Goal: Task Accomplishment & Management: Use online tool/utility

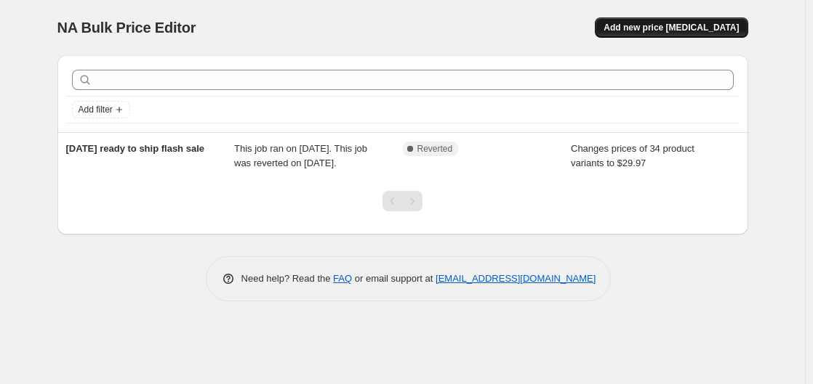
click at [699, 22] on button "Add new price [MEDICAL_DATA]" at bounding box center [671, 27] width 153 height 20
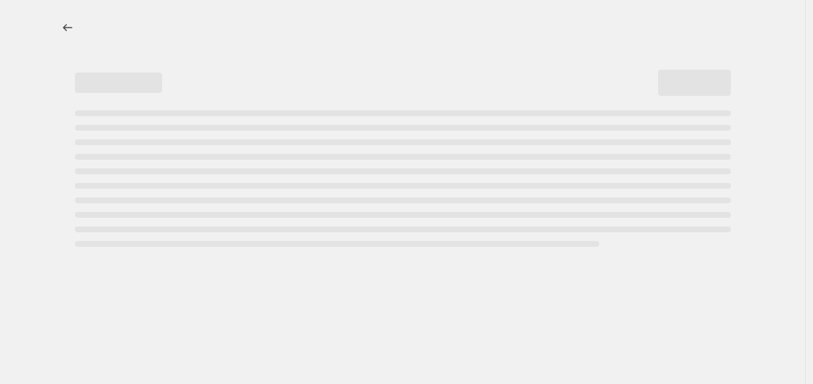
select select "percentage"
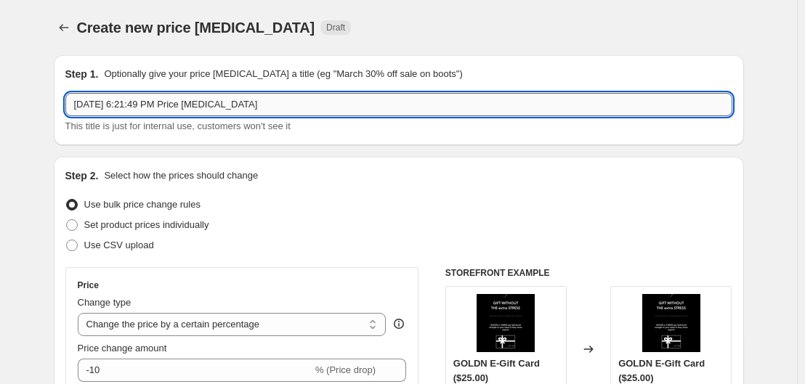
click at [334, 102] on input "Oct 14, 2025, 6:21:49 PM Price change job" at bounding box center [398, 104] width 667 height 23
type input "E"
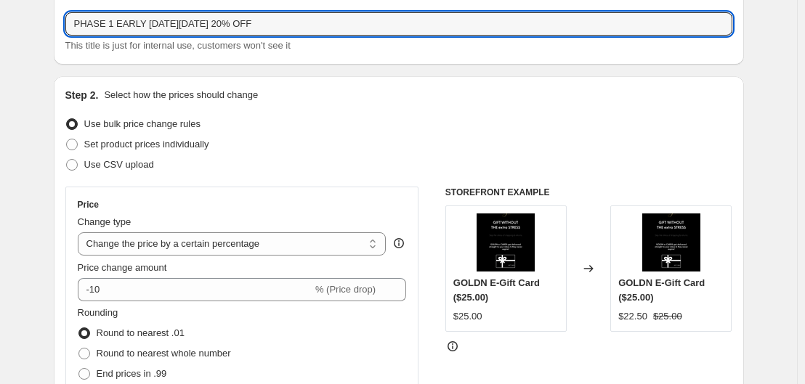
scroll to position [84, 0]
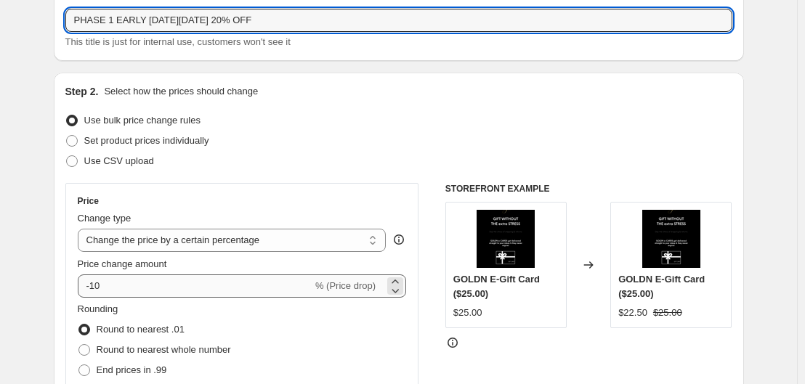
type input "PHASE 1 EARLY BLACK FRIDAY 20% OFF"
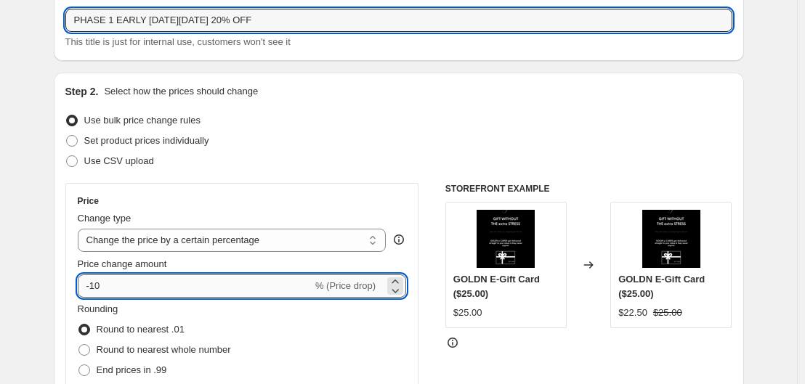
click at [162, 287] on input "-10" at bounding box center [195, 286] width 235 height 23
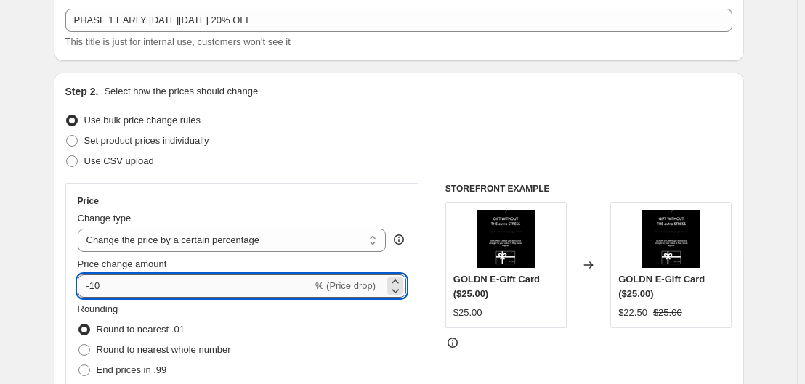
type input "-1"
type input "-20"
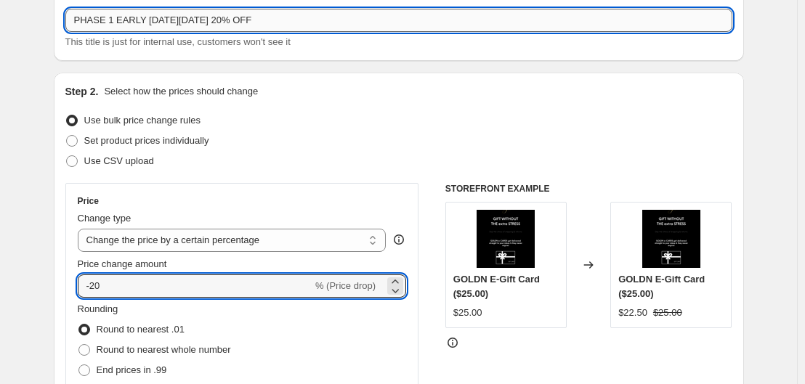
click at [330, 18] on input "PHASE 1 EARLY BLACK FRIDAY 20% OFF" at bounding box center [398, 20] width 667 height 23
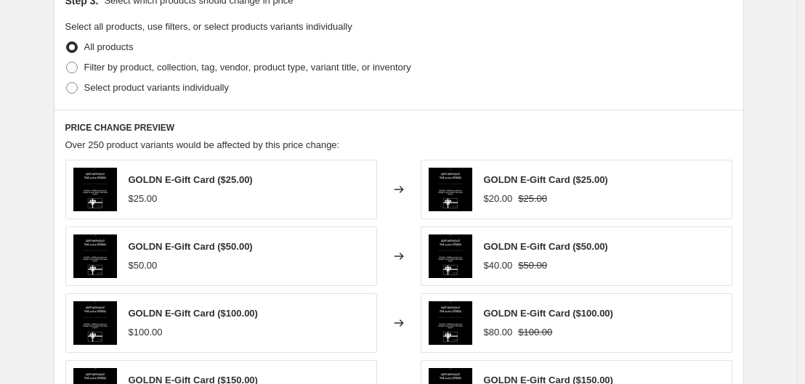
scroll to position [693, 0]
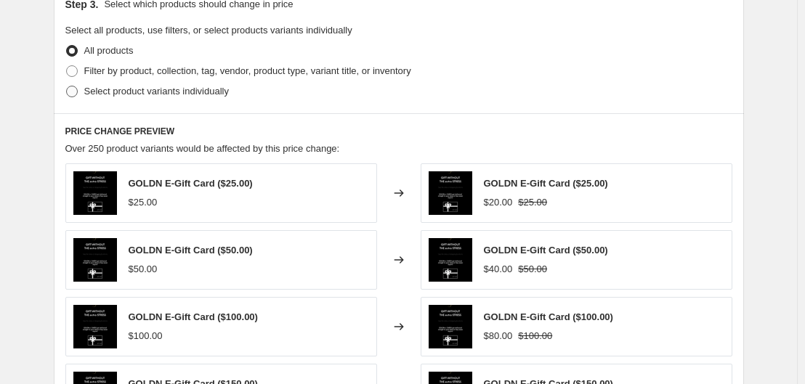
type input "PHASE 1 EARLY BLACK FRIDAY 20% OFF 10/14-11/14"
click at [78, 91] on span at bounding box center [72, 92] width 12 height 12
click at [67, 86] on input "Select product variants individually" at bounding box center [66, 86] width 1 height 1
radio input "true"
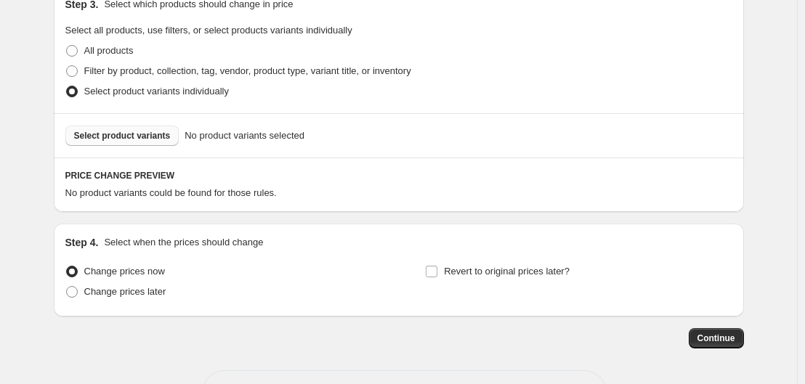
click at [137, 132] on span "Select product variants" at bounding box center [122, 136] width 97 height 12
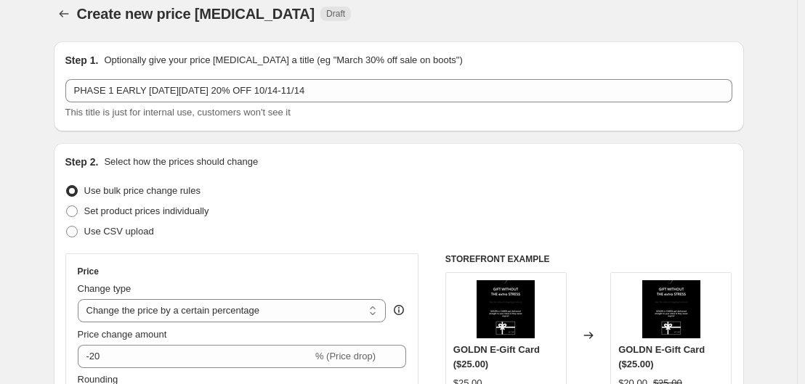
scroll to position [0, 0]
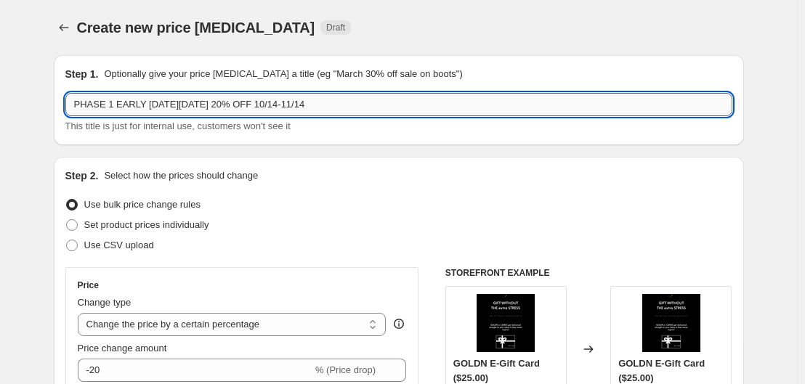
click at [325, 97] on input "PHASE 1 EARLY BLACK FRIDAY 20% OFF 10/14-11/14" at bounding box center [398, 104] width 667 height 23
type input "S"
click at [75, 104] on input "PRICE INCREASE SPOONFLOWER" at bounding box center [398, 104] width 667 height 23
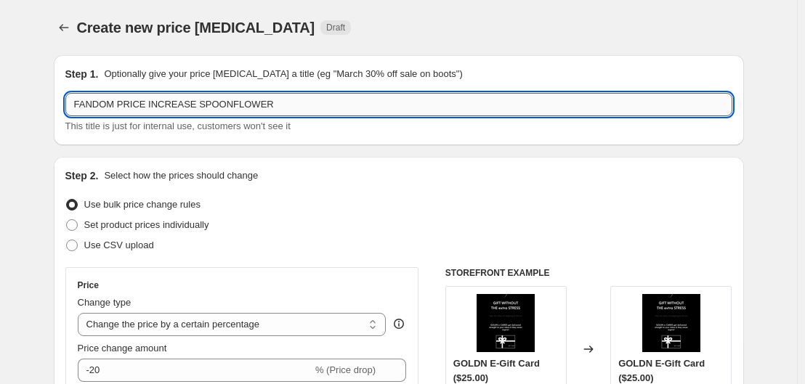
click at [280, 98] on input "FANDOM PRICE INCREASE SPOONFLOWER" at bounding box center [398, 104] width 667 height 23
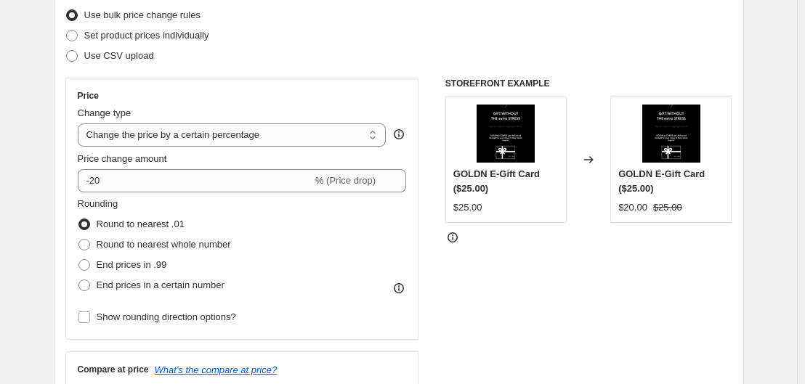
scroll to position [190, 0]
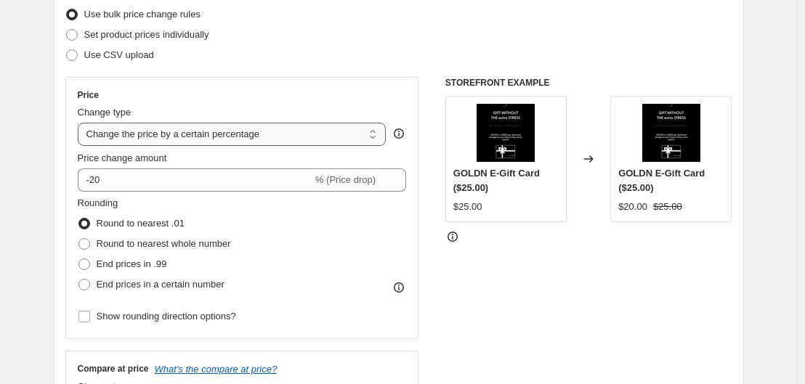
type input "FANDOM PRICE INCREASE SPOONFLOWER"
click at [356, 175] on span "% (Price drop)" at bounding box center [345, 179] width 60 height 11
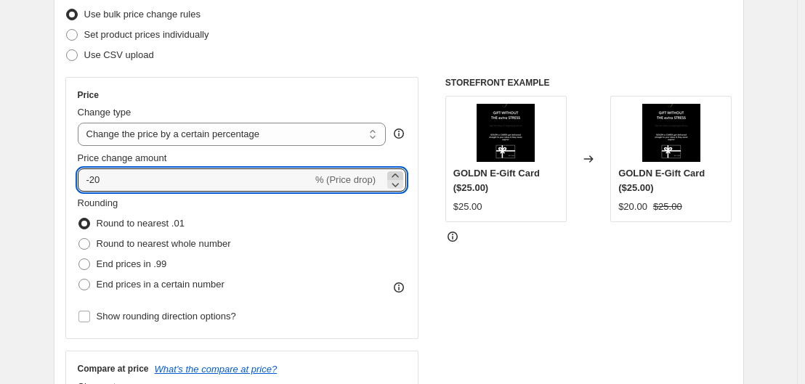
click at [403, 175] on icon at bounding box center [395, 176] width 15 height 15
type input "-1"
type input "10"
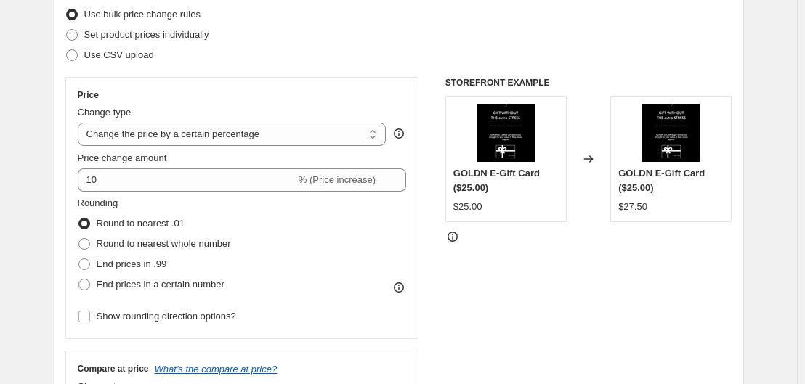
click at [304, 227] on div "Rounding Round to nearest .01 Round to nearest whole number End prices in .99 E…" at bounding box center [242, 245] width 329 height 99
click at [306, 248] on div "Rounding Round to nearest .01 Round to nearest whole number End prices in .99 E…" at bounding box center [242, 245] width 329 height 99
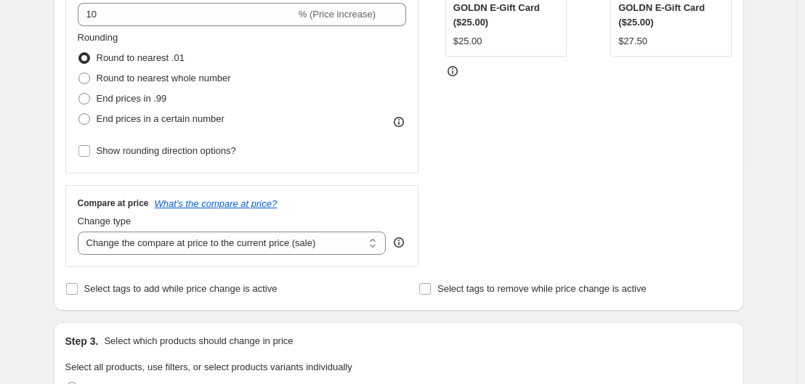
scroll to position [357, 0]
click at [267, 244] on select "Change the compare at price to the current price (sale) Change the compare at p…" at bounding box center [232, 242] width 309 height 23
select select "remove"
click at [81, 231] on select "Change the compare at price to the current price (sale) Change the compare at p…" at bounding box center [232, 242] width 309 height 23
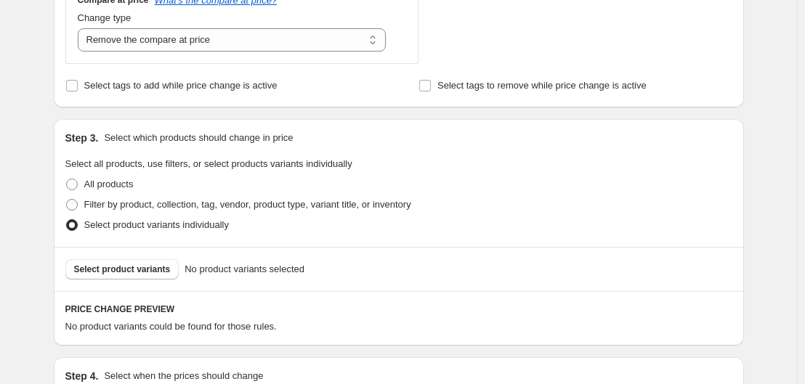
scroll to position [561, 0]
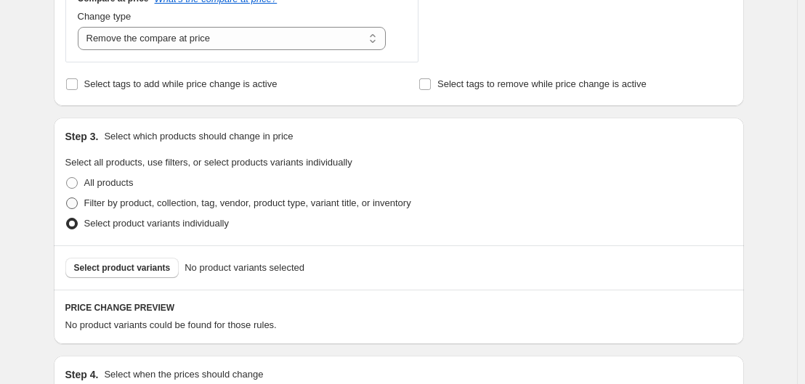
click at [78, 198] on span at bounding box center [72, 204] width 12 height 12
click at [67, 198] on input "Filter by product, collection, tag, vendor, product type, variant title, or inv…" at bounding box center [66, 198] width 1 height 1
radio input "true"
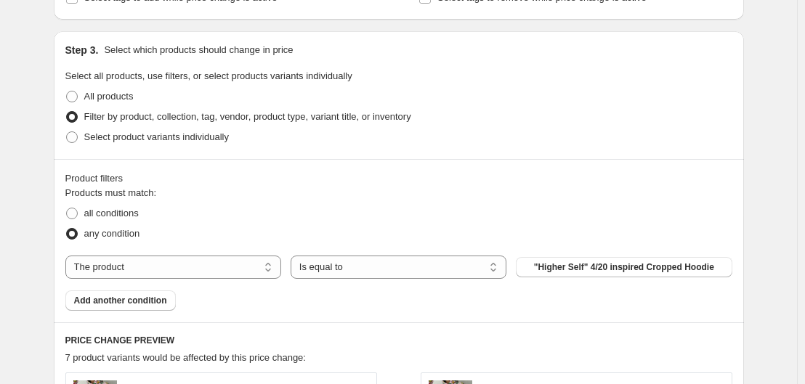
scroll to position [688, 0]
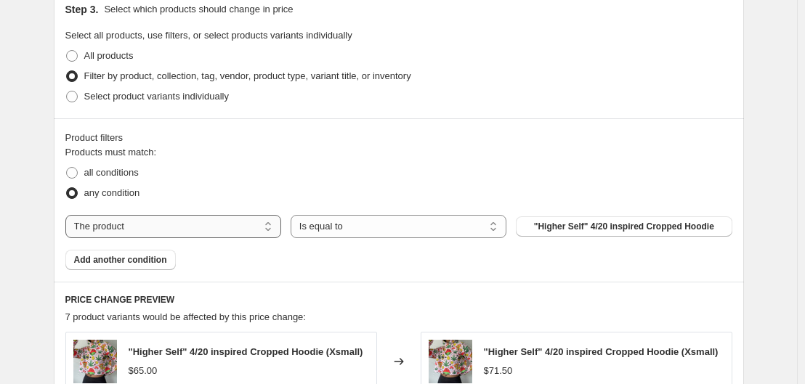
click at [179, 219] on select "The product The product's collection The product's tag The product's vendor The…" at bounding box center [173, 226] width 216 height 23
select select "collection"
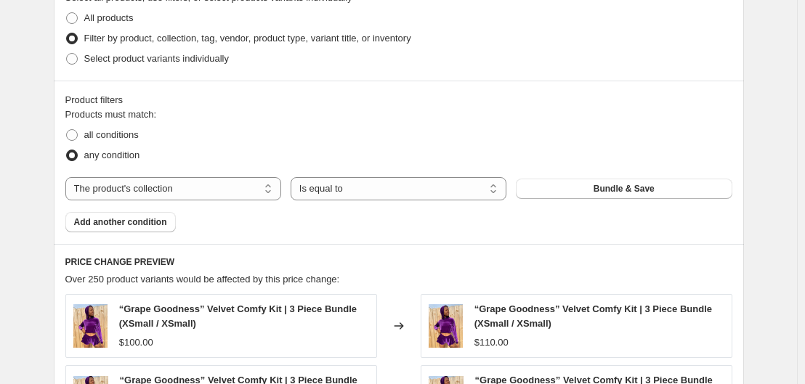
scroll to position [727, 0]
click at [608, 193] on span "Bundle & Save" at bounding box center [624, 188] width 61 height 12
click at [576, 182] on button "Bundle & Save" at bounding box center [624, 188] width 216 height 20
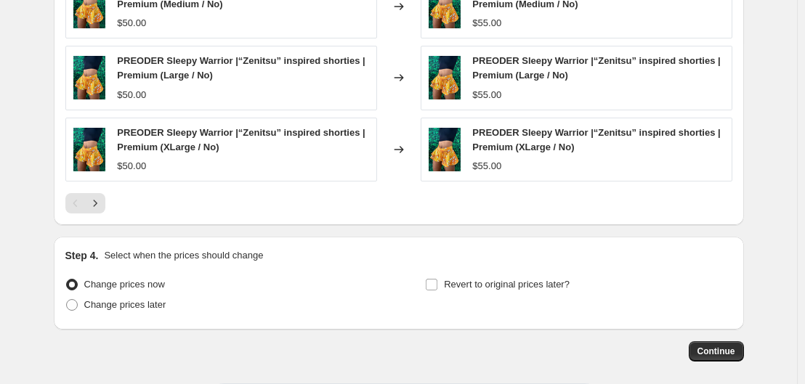
scroll to position [1256, 0]
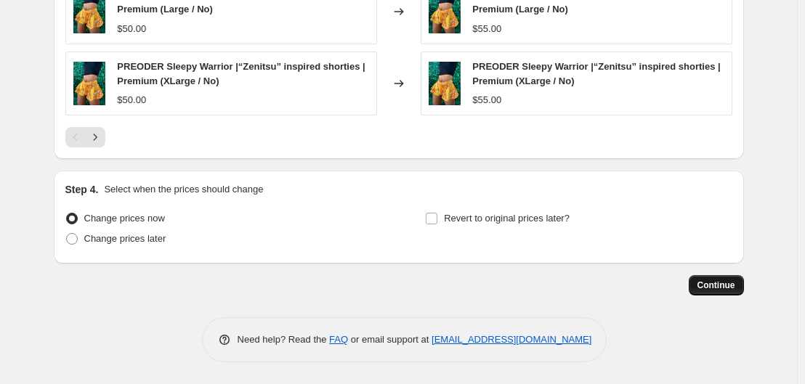
click at [717, 290] on span "Continue" at bounding box center [717, 286] width 38 height 12
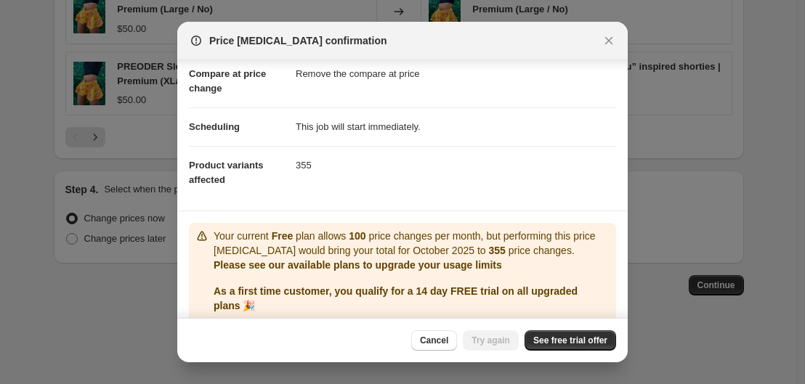
scroll to position [123, 0]
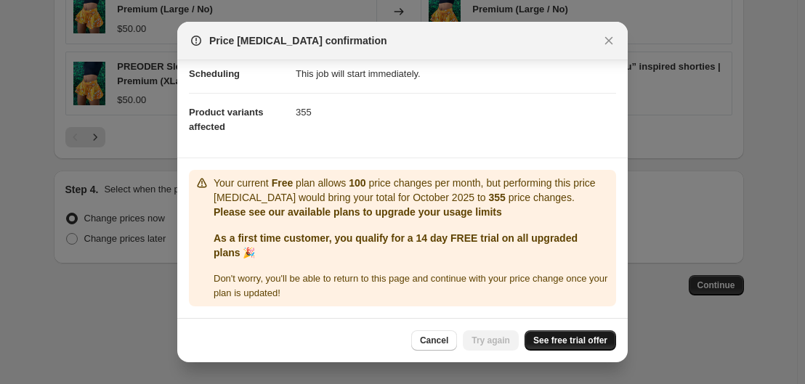
click at [571, 334] on link "See free trial offer" at bounding box center [571, 341] width 92 height 20
click at [499, 341] on span "Try again" at bounding box center [491, 341] width 39 height 12
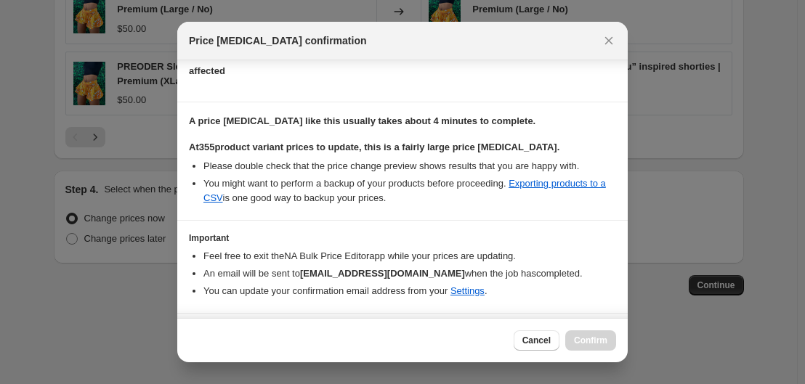
scroll to position [218, 0]
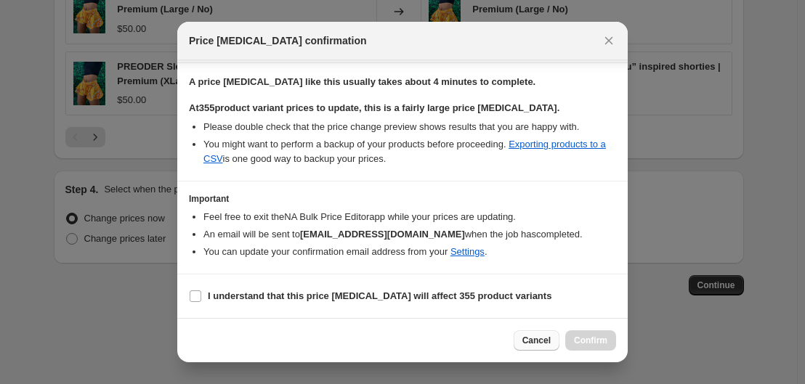
click at [539, 343] on span "Cancel" at bounding box center [537, 341] width 28 height 12
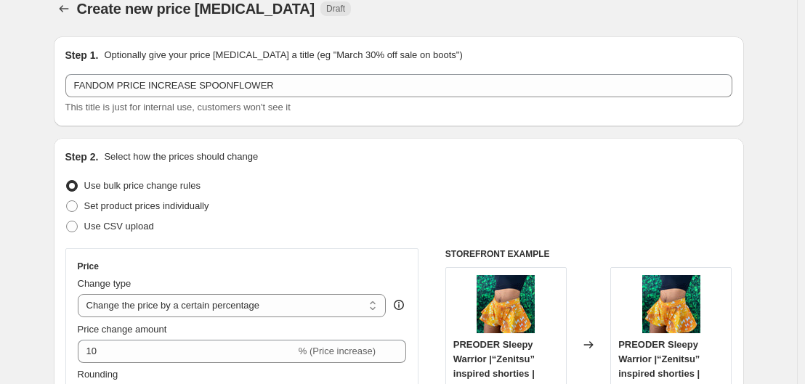
scroll to position [0, 0]
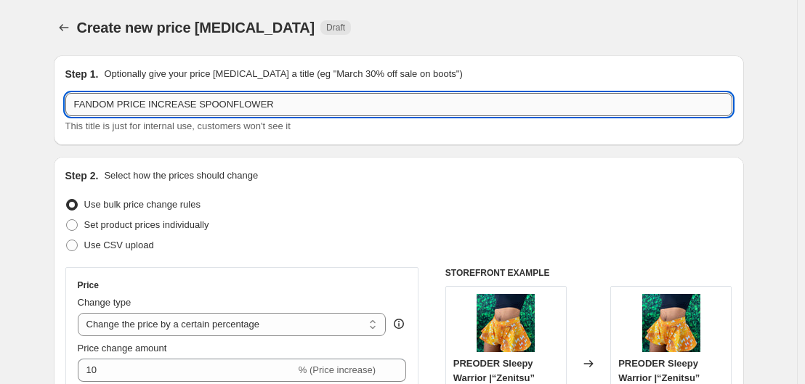
click at [299, 110] on input "FANDOM PRICE INCREASE SPOONFLOWER" at bounding box center [398, 104] width 667 height 23
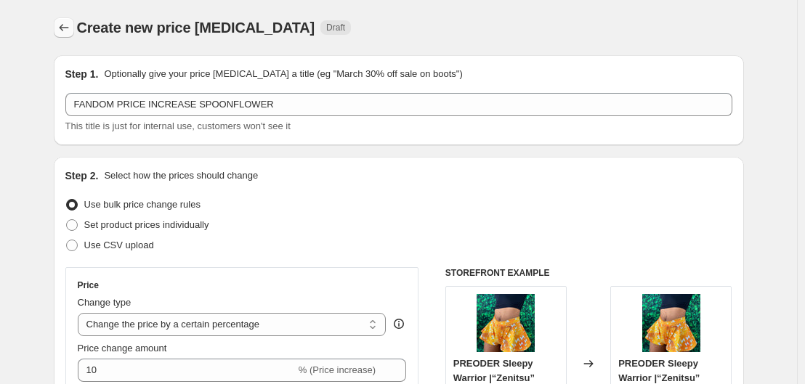
click at [66, 29] on icon "Price change jobs" at bounding box center [64, 27] width 15 height 15
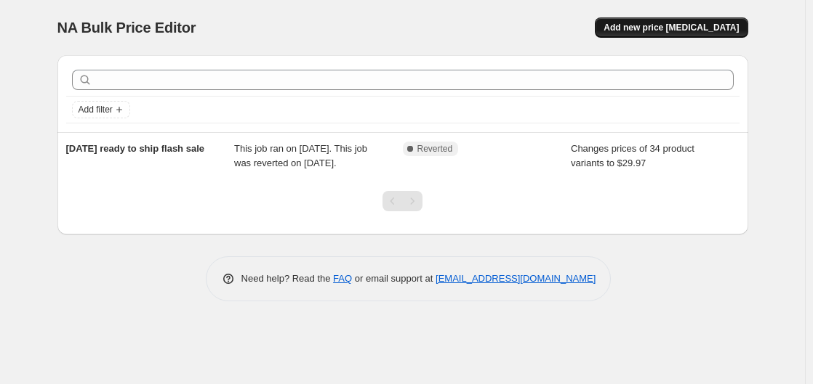
click at [659, 23] on span "Add new price [MEDICAL_DATA]" at bounding box center [670, 28] width 135 height 12
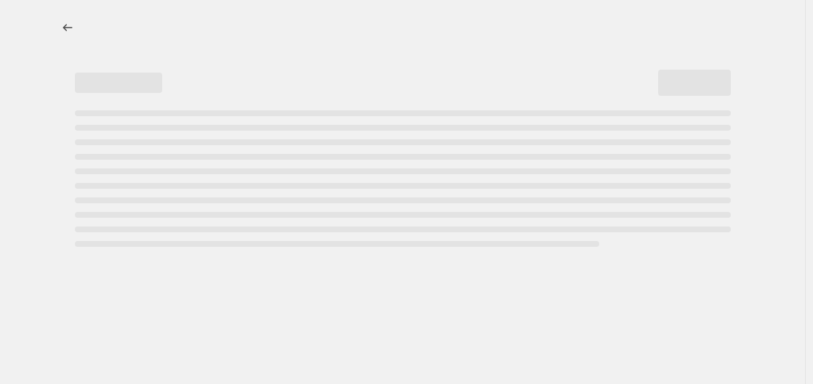
select select "percentage"
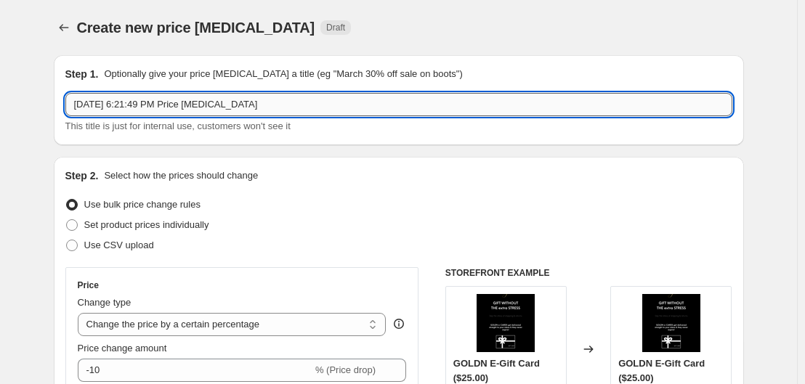
click at [161, 102] on input "Oct 14, 2025, 6:21:49 PM Price change job" at bounding box center [398, 104] width 667 height 23
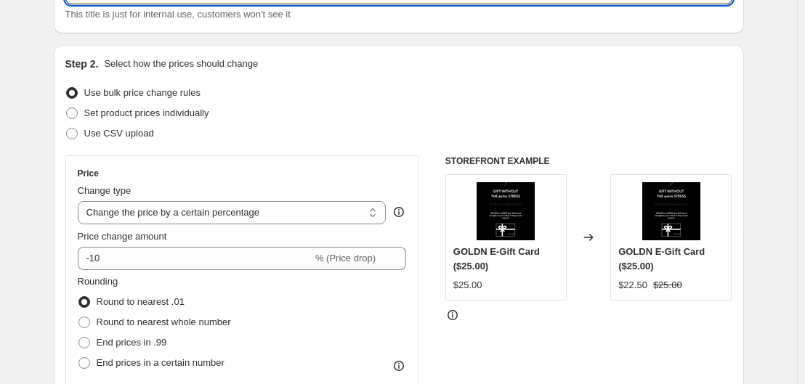
scroll to position [114, 0]
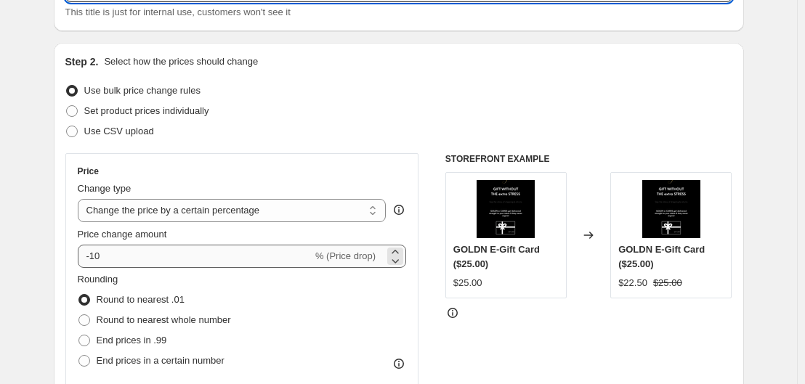
type input "PHASE 1 BLACK FRIDAY 20% OFF 10/14-11/14"
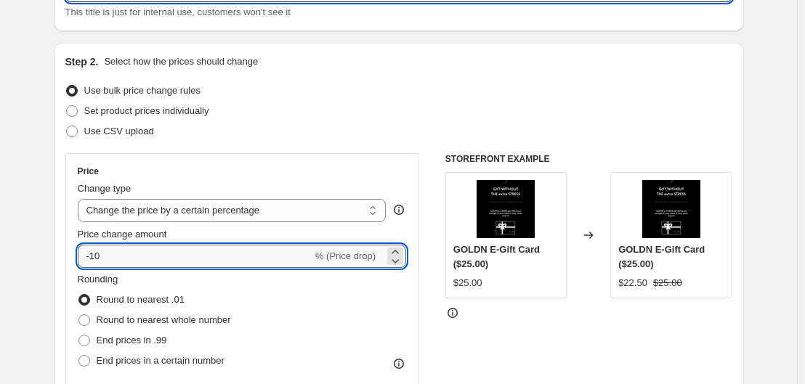
click at [137, 262] on input "-10" at bounding box center [195, 256] width 235 height 23
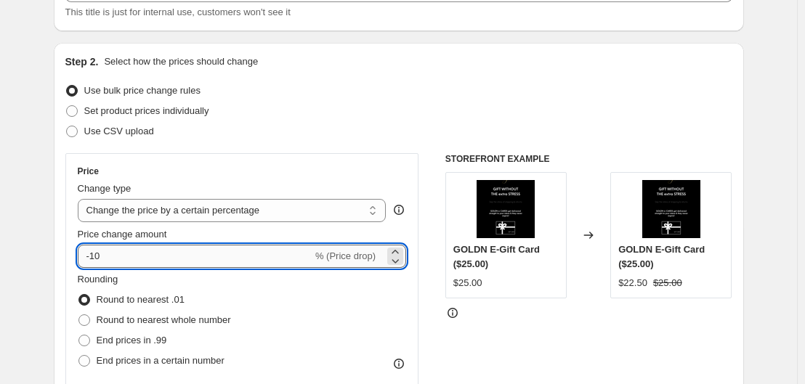
click at [137, 262] on input "-10" at bounding box center [195, 256] width 235 height 23
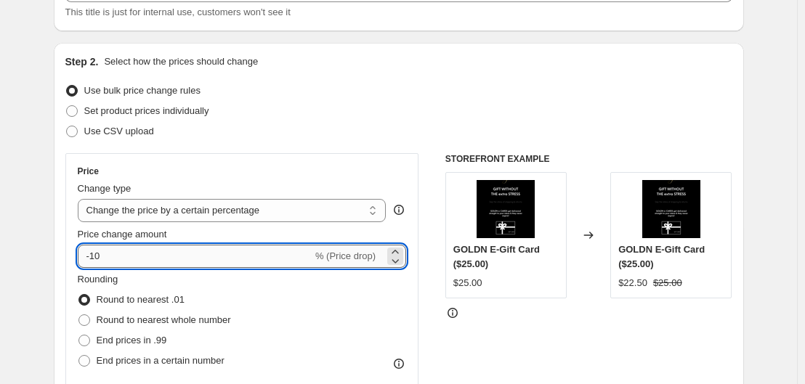
type input "-1"
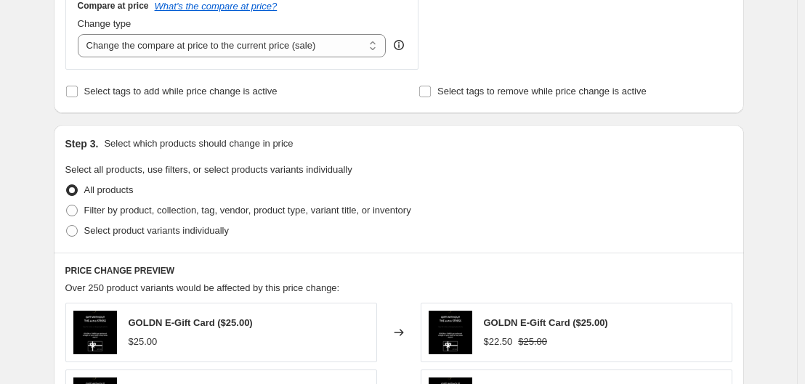
scroll to position [555, 0]
type input "-20"
click at [160, 210] on span "Filter by product, collection, tag, vendor, product type, variant title, or inv…" at bounding box center [247, 209] width 327 height 11
click at [67, 205] on input "Filter by product, collection, tag, vendor, product type, variant title, or inv…" at bounding box center [66, 204] width 1 height 1
radio input "true"
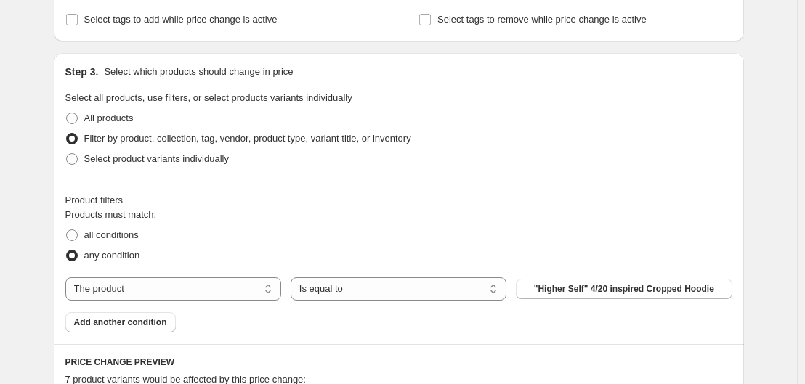
scroll to position [627, 0]
click at [229, 289] on select "The product The product's collection The product's tag The product's vendor The…" at bounding box center [173, 287] width 216 height 23
select select "product_status"
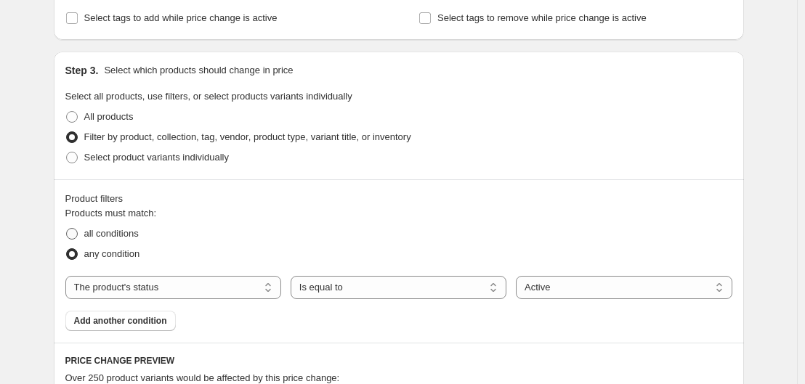
click at [133, 235] on span "all conditions" at bounding box center [111, 233] width 55 height 11
click at [67, 229] on input "all conditions" at bounding box center [66, 228] width 1 height 1
radio input "true"
click at [148, 329] on button "Add another condition" at bounding box center [120, 321] width 110 height 20
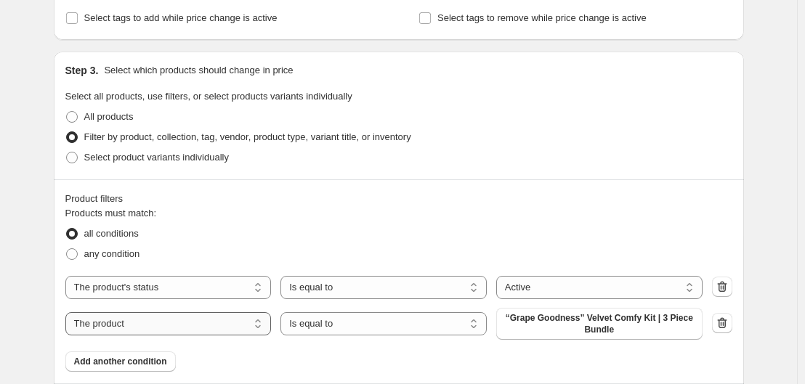
click at [165, 324] on select "The product The product's collection The product's tag The product's vendor The…" at bounding box center [168, 324] width 206 height 23
select select "inventory_quantity"
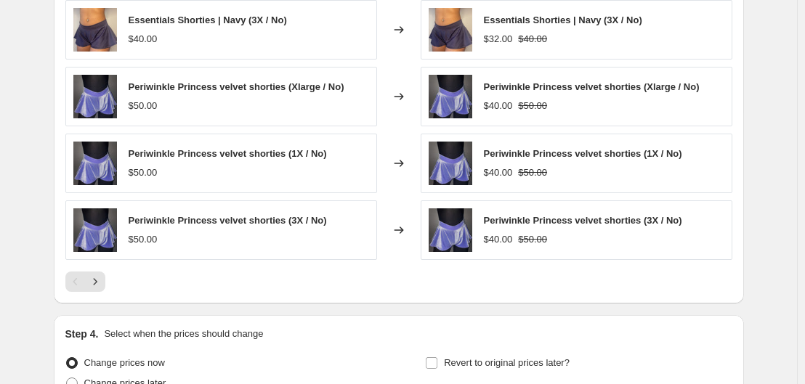
scroll to position [1120, 0]
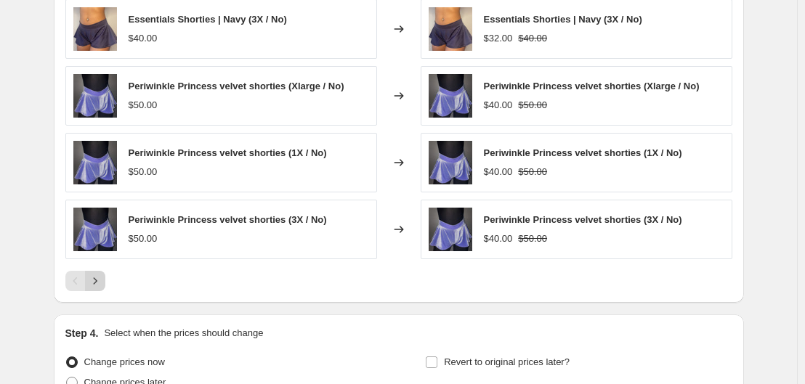
click at [95, 288] on icon "Next" at bounding box center [95, 281] width 15 height 15
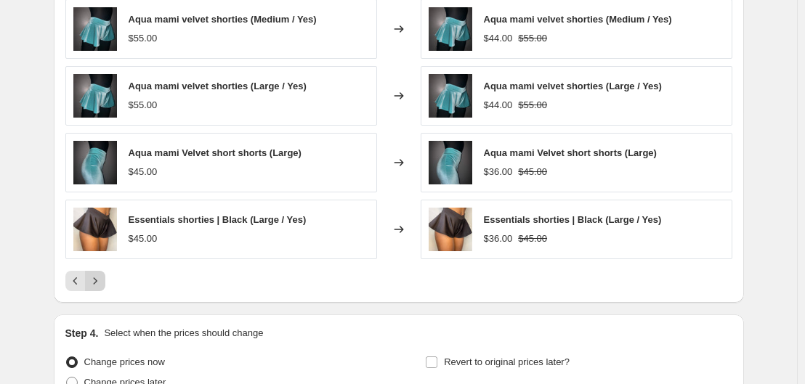
click at [95, 288] on icon "Next" at bounding box center [95, 281] width 15 height 15
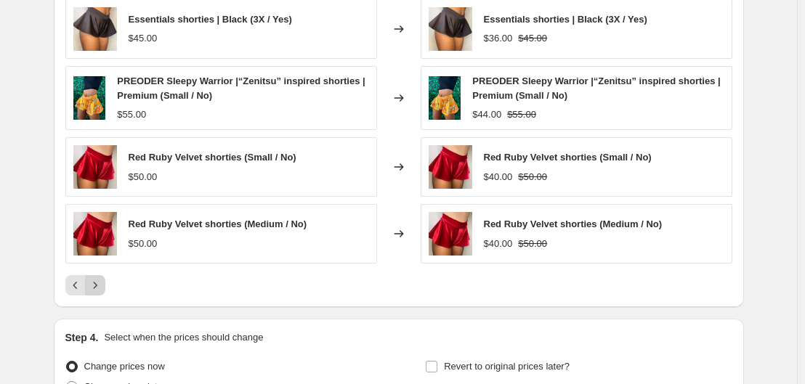
click at [95, 288] on icon "Next" at bounding box center [95, 285] width 15 height 15
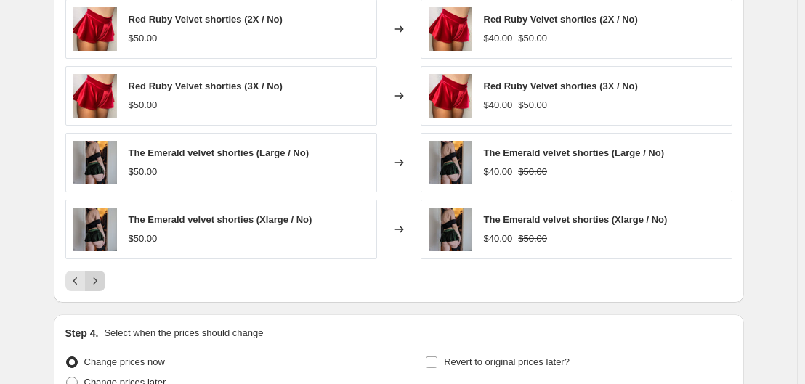
click at [95, 288] on icon "Next" at bounding box center [95, 281] width 15 height 15
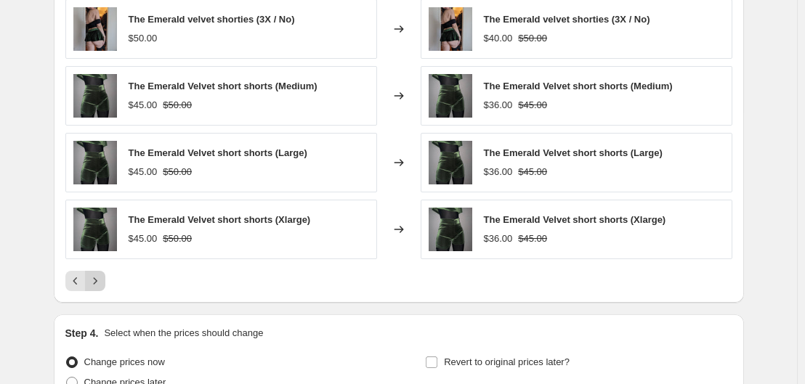
click at [95, 288] on icon "Next" at bounding box center [95, 281] width 15 height 15
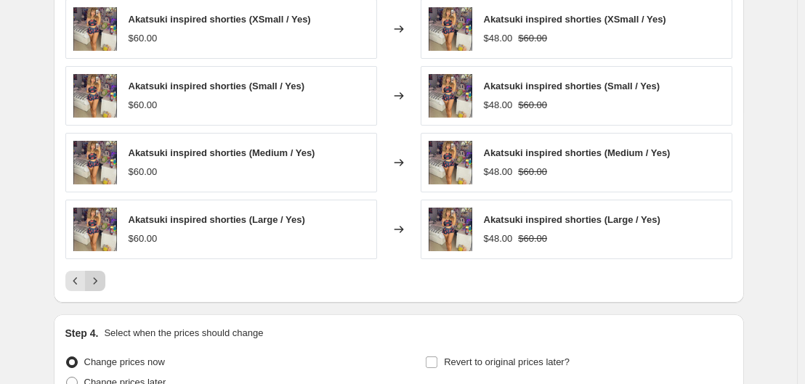
click at [95, 288] on icon "Next" at bounding box center [95, 281] width 15 height 15
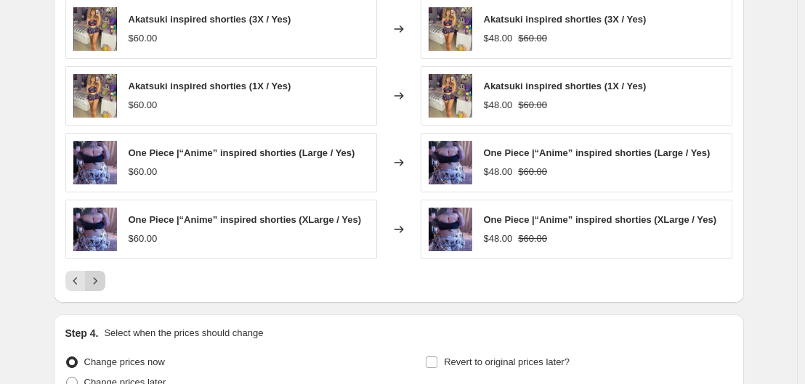
click at [95, 288] on icon "Next" at bounding box center [95, 281] width 15 height 15
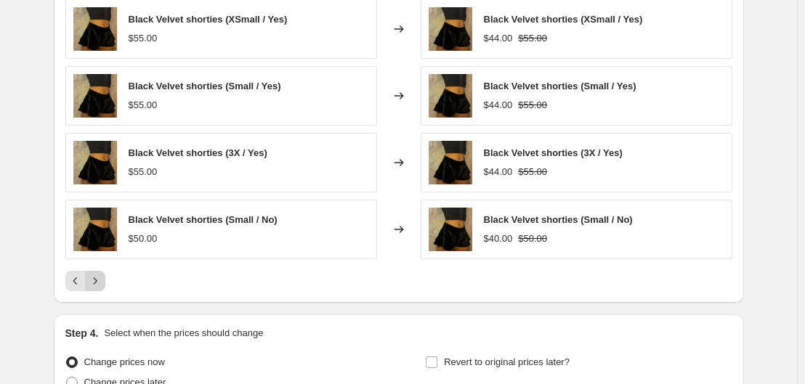
click at [95, 288] on icon "Next" at bounding box center [95, 281] width 15 height 15
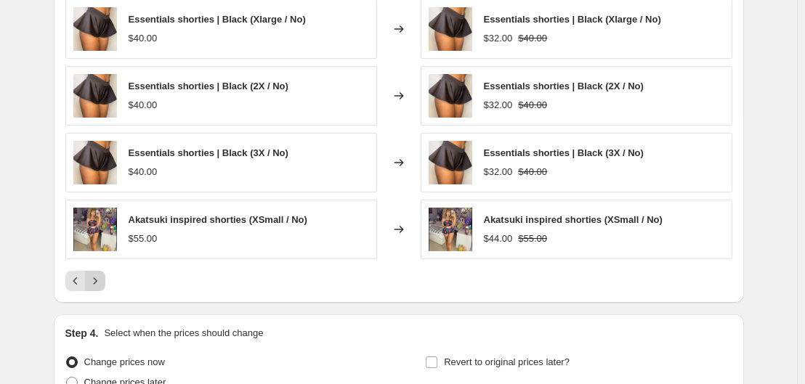
click at [95, 288] on icon "Next" at bounding box center [95, 281] width 15 height 15
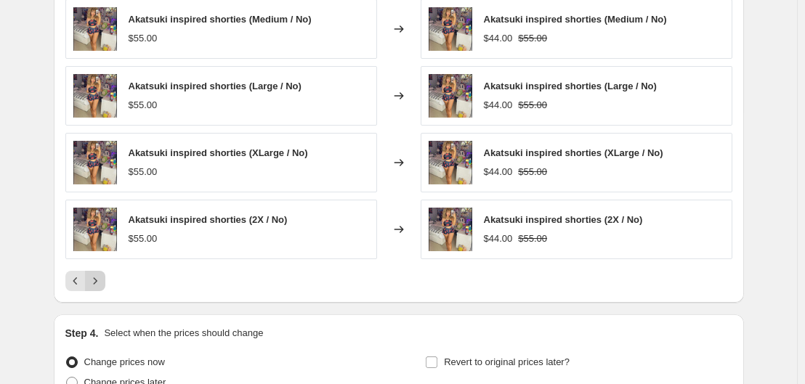
click at [95, 288] on icon "Next" at bounding box center [95, 281] width 15 height 15
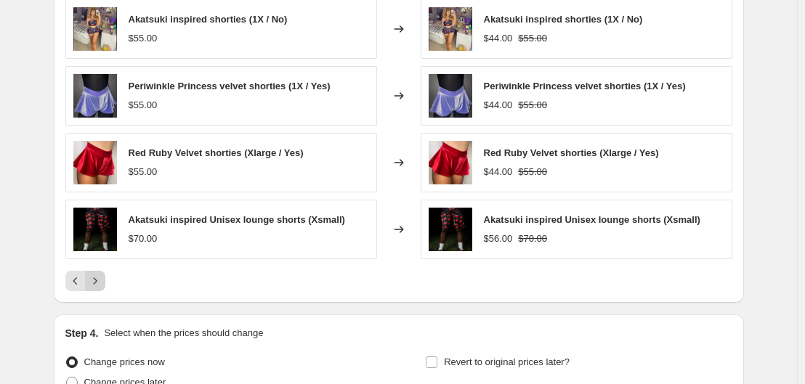
click at [95, 288] on icon "Next" at bounding box center [95, 281] width 15 height 15
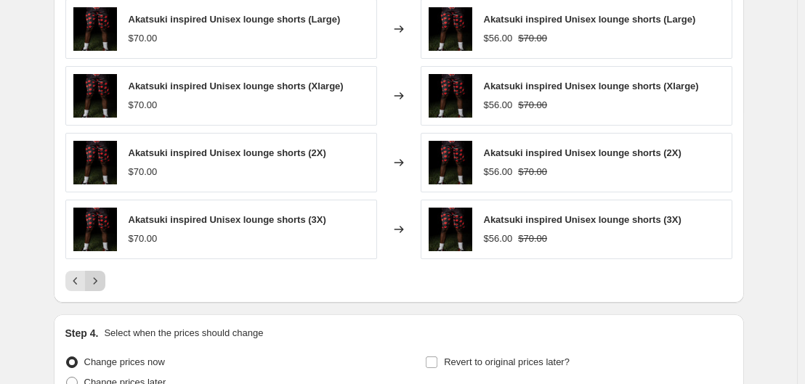
click at [95, 288] on icon "Next" at bounding box center [95, 281] width 15 height 15
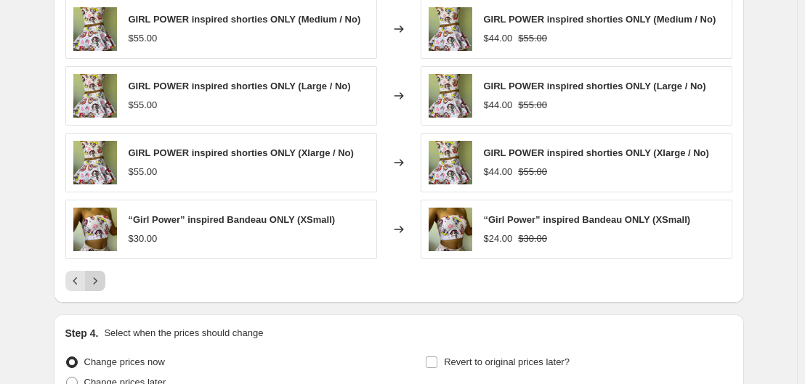
click at [95, 288] on icon "Next" at bounding box center [95, 281] width 15 height 15
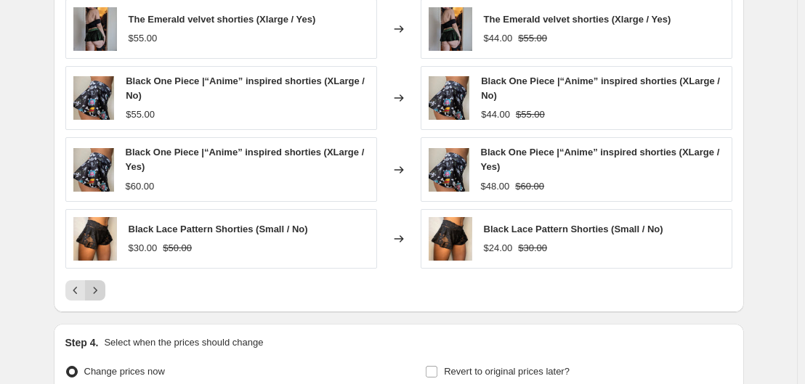
click at [95, 288] on icon "Next" at bounding box center [95, 290] width 15 height 15
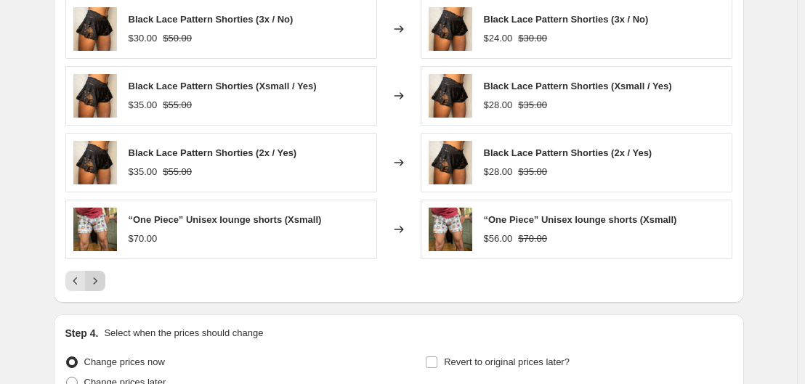
click at [95, 288] on icon "Next" at bounding box center [95, 281] width 15 height 15
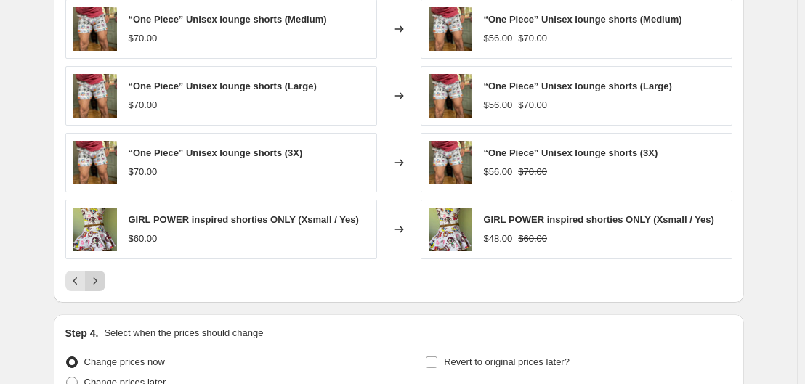
click at [95, 288] on icon "Next" at bounding box center [95, 281] width 15 height 15
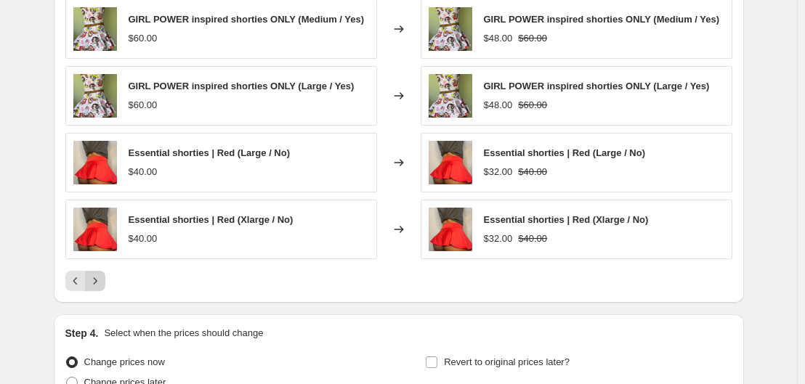
click at [95, 288] on icon "Next" at bounding box center [95, 281] width 15 height 15
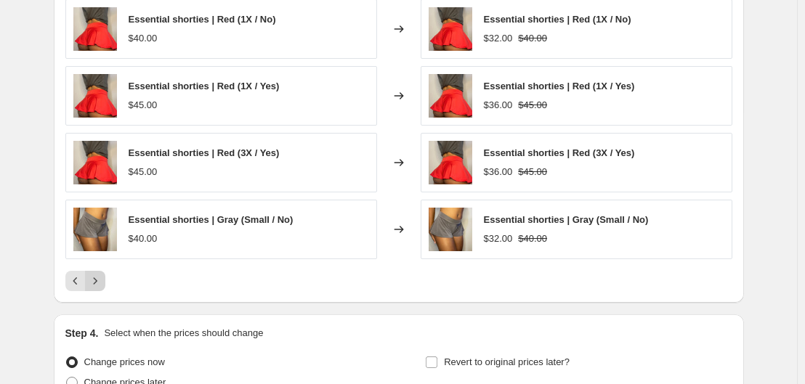
click at [95, 288] on icon "Next" at bounding box center [95, 281] width 15 height 15
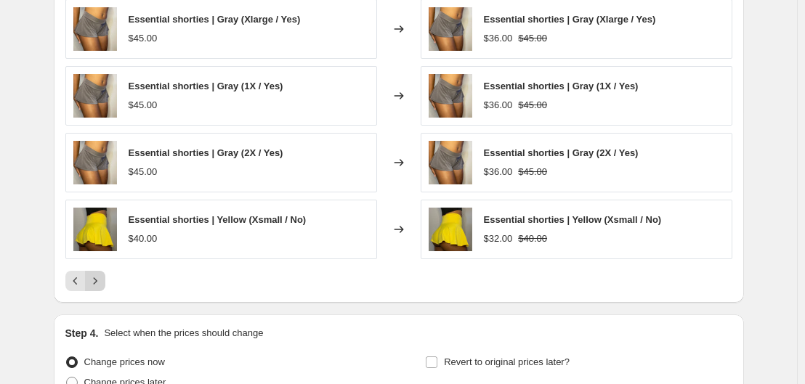
click at [95, 288] on icon "Next" at bounding box center [95, 281] width 15 height 15
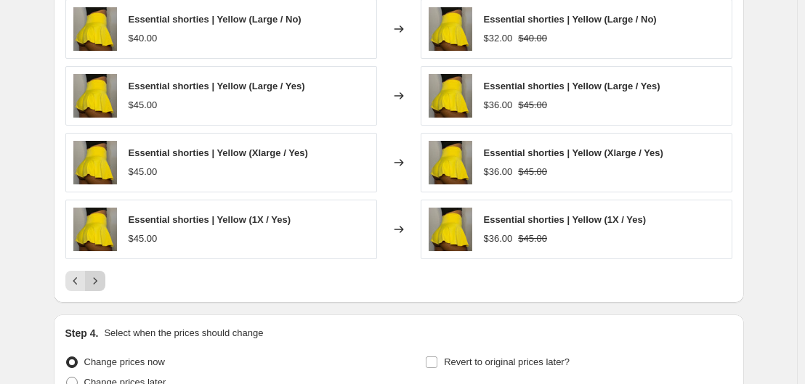
click at [95, 288] on icon "Next" at bounding box center [95, 281] width 15 height 15
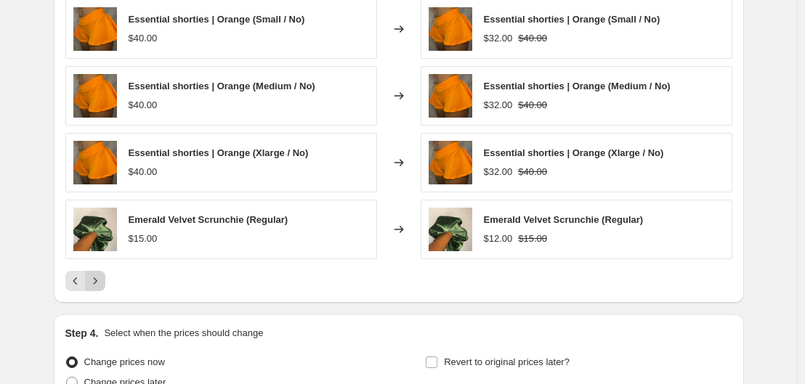
click at [95, 288] on icon "Next" at bounding box center [95, 281] width 15 height 15
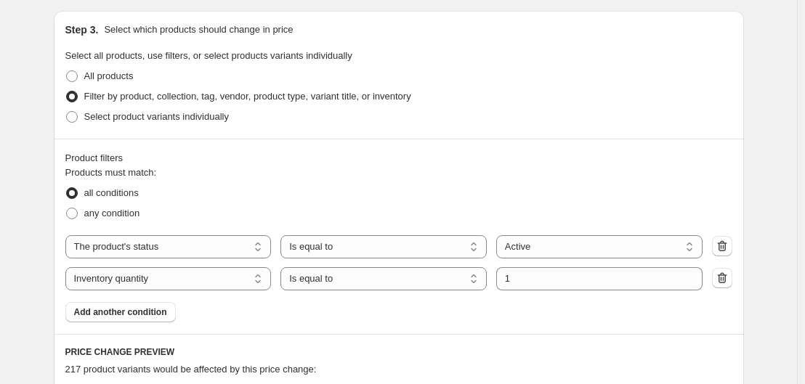
scroll to position [667, 0]
click at [124, 212] on span "any condition" at bounding box center [112, 214] width 56 height 11
click at [67, 209] on input "any condition" at bounding box center [66, 209] width 1 height 1
radio input "true"
click at [138, 193] on span "all conditions" at bounding box center [111, 193] width 55 height 11
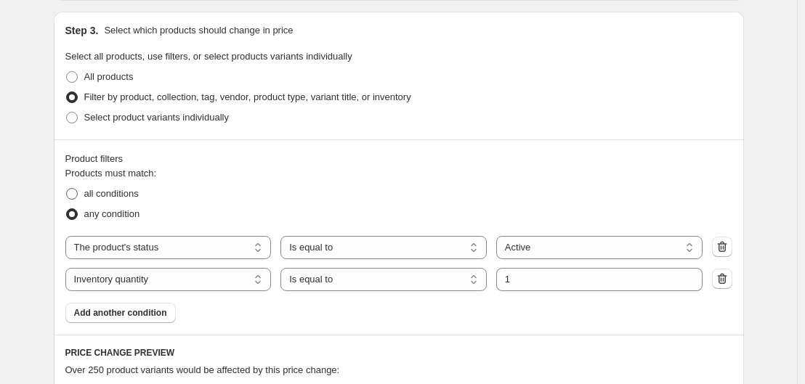
click at [67, 189] on input "all conditions" at bounding box center [66, 188] width 1 height 1
radio input "true"
click at [143, 318] on span "Add another condition" at bounding box center [120, 313] width 93 height 12
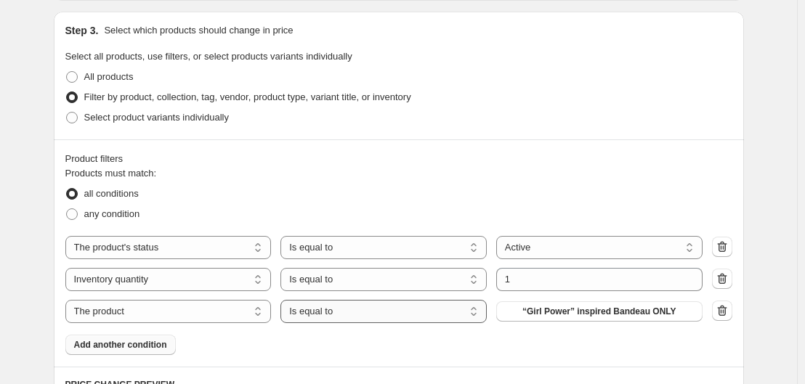
click at [309, 318] on select "Is equal to Is not equal to" at bounding box center [384, 311] width 206 height 23
select select "not_equal"
click at [552, 313] on span "“Girl Power” inspired Bandeau ONLY" at bounding box center [600, 312] width 154 height 12
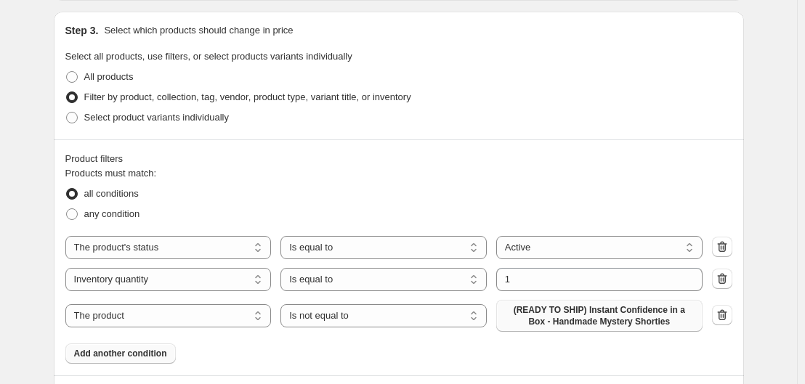
click at [142, 355] on span "Add another condition" at bounding box center [120, 354] width 93 height 12
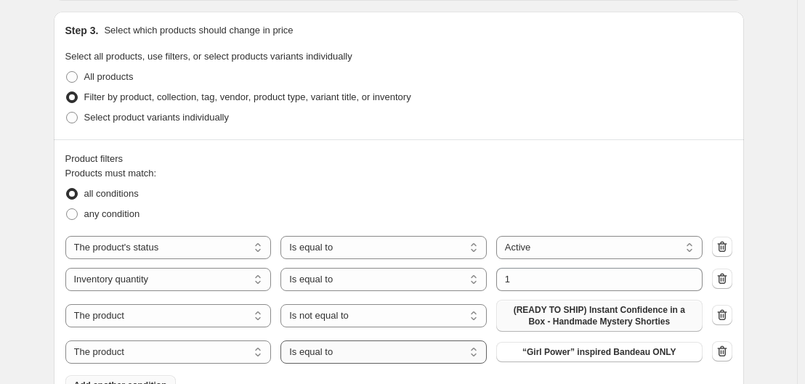
click at [304, 353] on select "Is equal to Is not equal to" at bounding box center [384, 352] width 206 height 23
select select "not_equal"
click at [730, 348] on icon "button" at bounding box center [722, 352] width 15 height 15
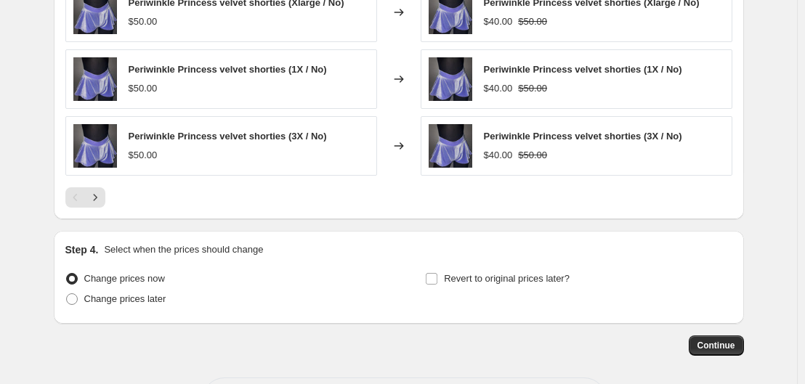
scroll to position [1260, 0]
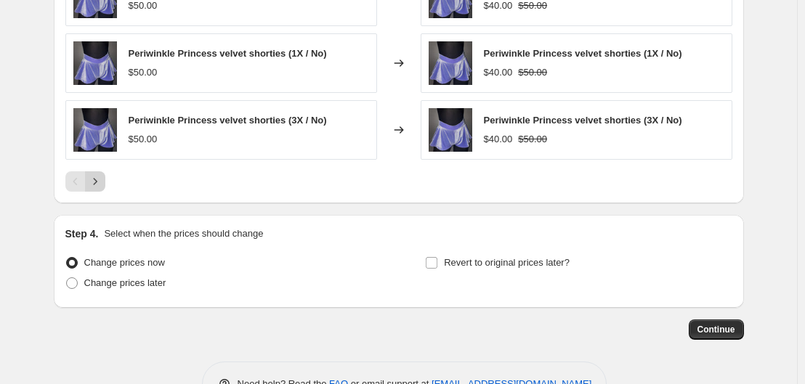
click at [102, 180] on icon "Next" at bounding box center [95, 181] width 15 height 15
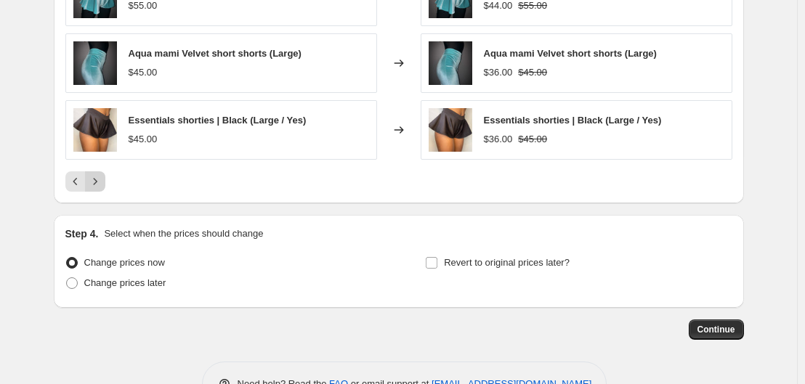
click at [102, 180] on icon "Next" at bounding box center [95, 181] width 15 height 15
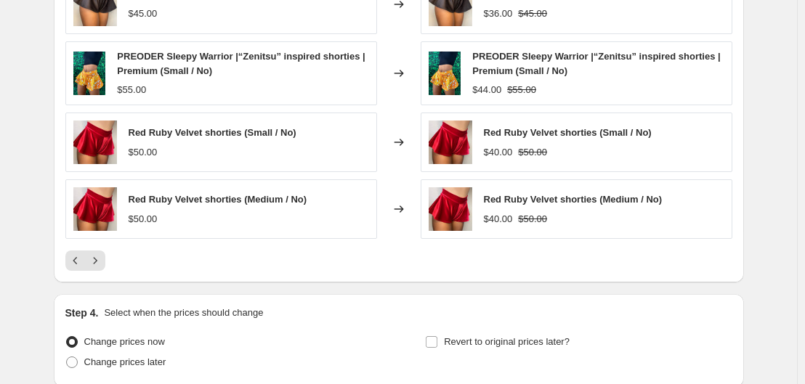
scroll to position [1186, 0]
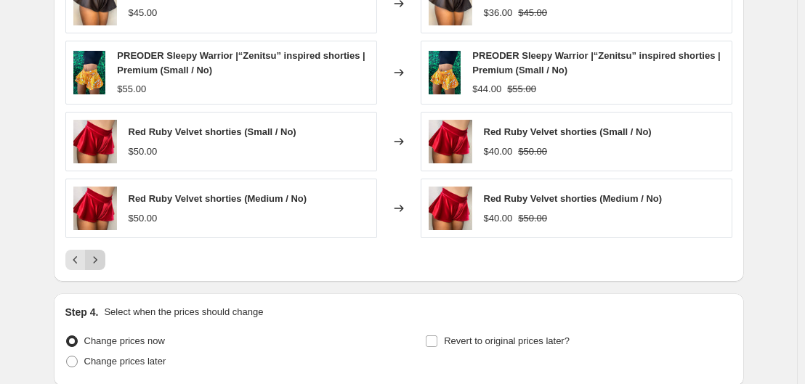
click at [102, 262] on icon "Next" at bounding box center [95, 260] width 15 height 15
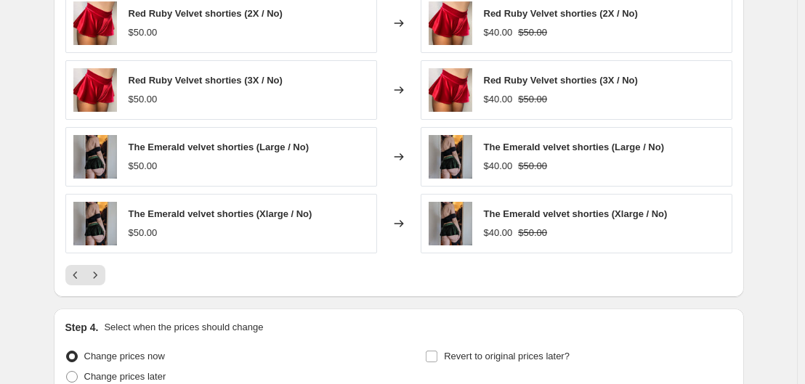
scroll to position [1167, 0]
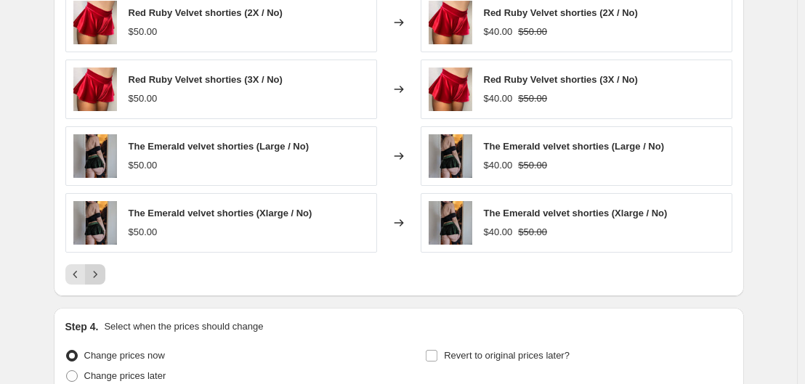
click at [102, 273] on icon "Next" at bounding box center [95, 274] width 15 height 15
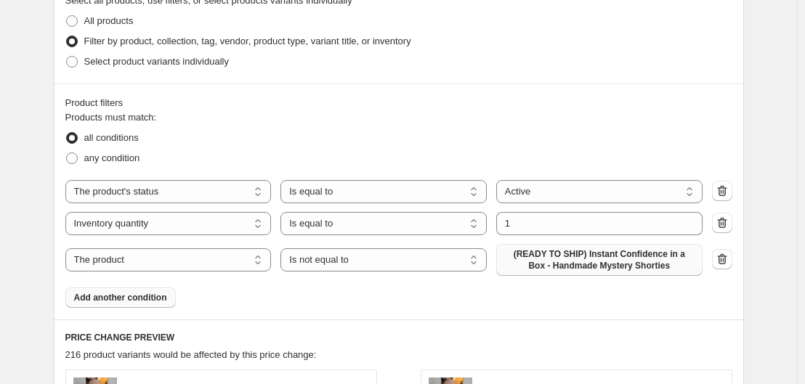
scroll to position [722, 0]
click at [722, 262] on icon "button" at bounding box center [721, 259] width 9 height 11
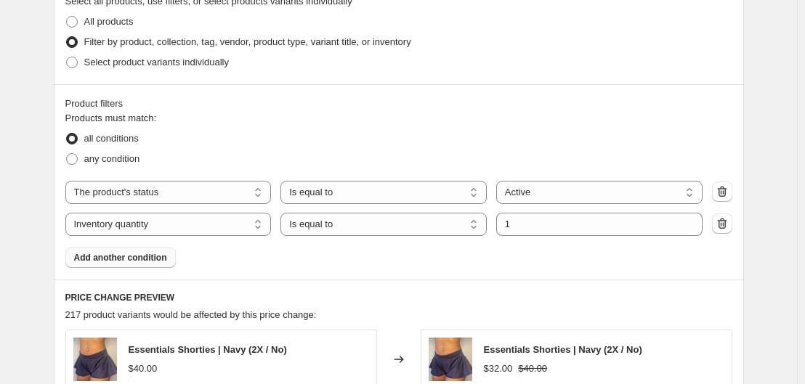
click at [137, 262] on span "Add another condition" at bounding box center [120, 258] width 93 height 12
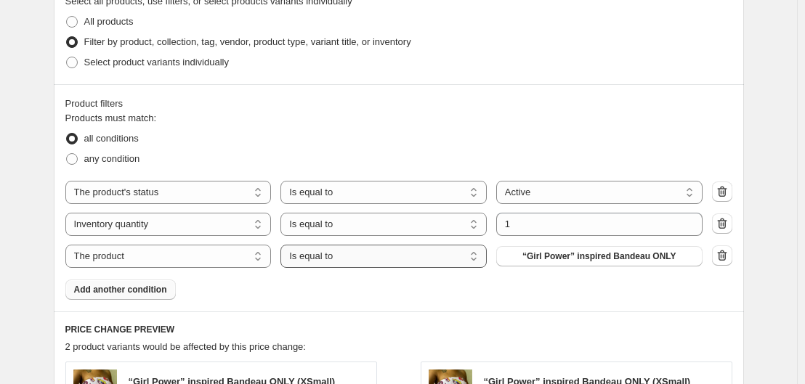
click at [331, 256] on select "Is equal to Is not equal to" at bounding box center [384, 256] width 206 height 23
select select "not_equal"
click at [645, 256] on span "“Girl Power” inspired Bandeau ONLY" at bounding box center [600, 257] width 154 height 12
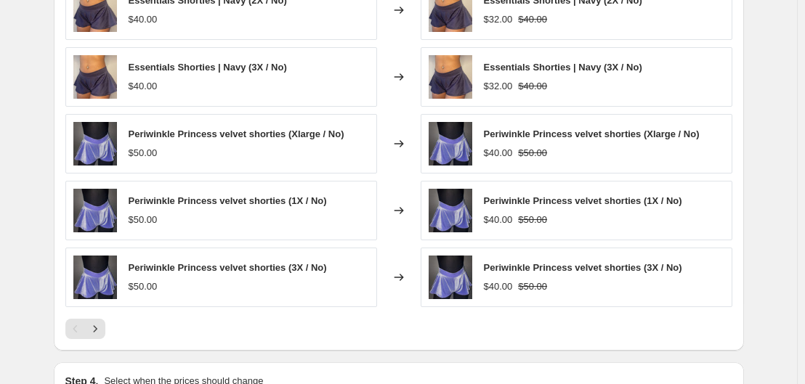
scroll to position [1114, 0]
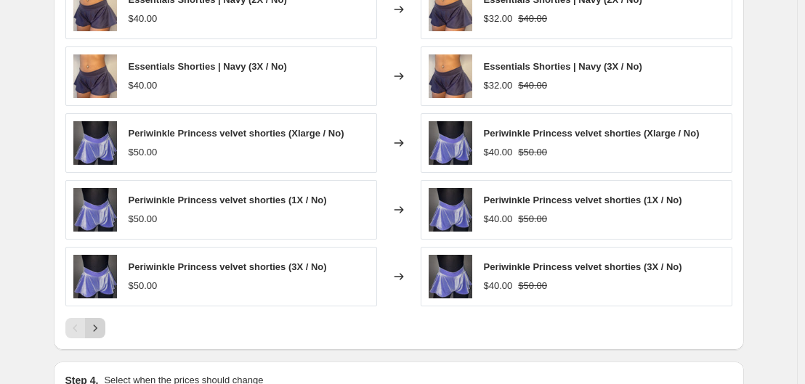
click at [98, 329] on icon "Next" at bounding box center [95, 328] width 15 height 15
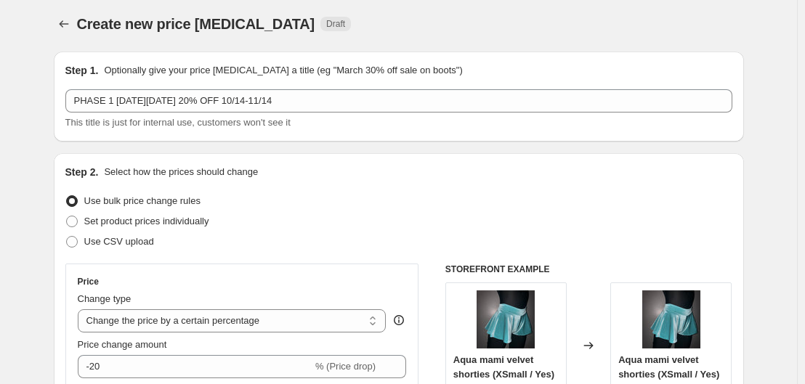
scroll to position [3, 0]
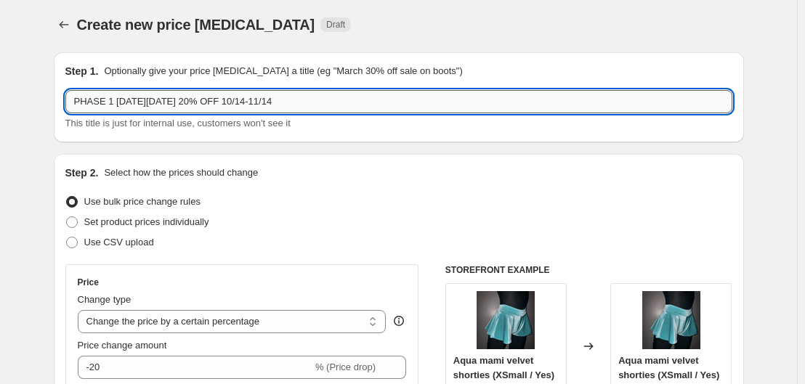
click at [302, 98] on input "PHASE 1 BLACK FRIDAY 20% OFF 10/14-11/14" at bounding box center [398, 101] width 667 height 23
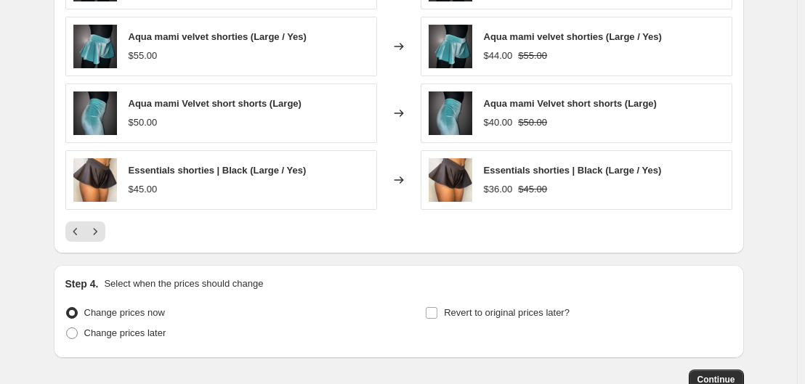
scroll to position [1305, 0]
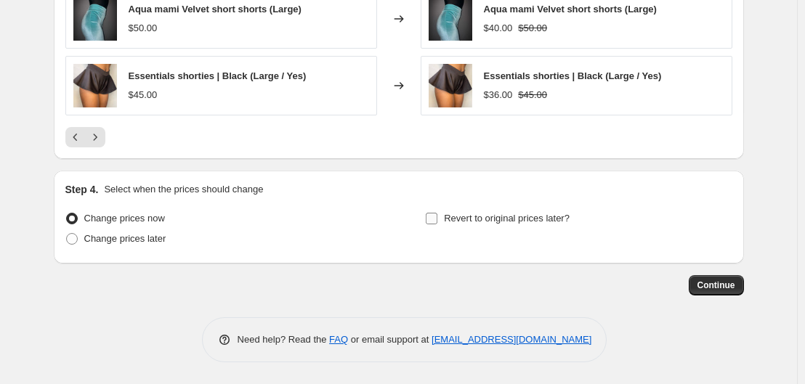
type input "PHASE 1 BLACK FRIDAY 20% OFF 10/14-10/24"
click at [435, 220] on input "Revert to original prices later?" at bounding box center [432, 219] width 12 height 12
checkbox input "true"
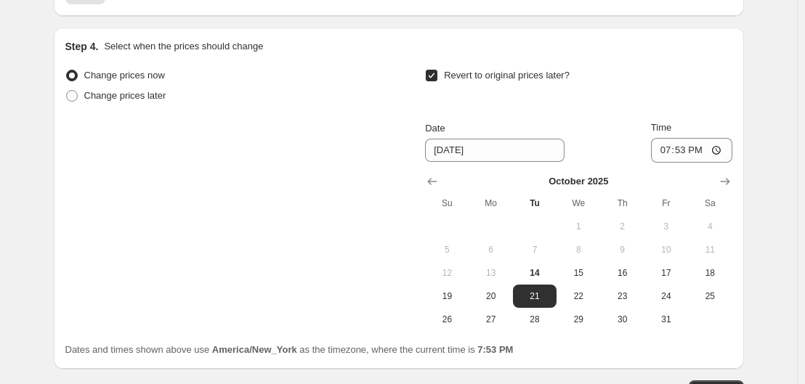
scroll to position [1453, 0]
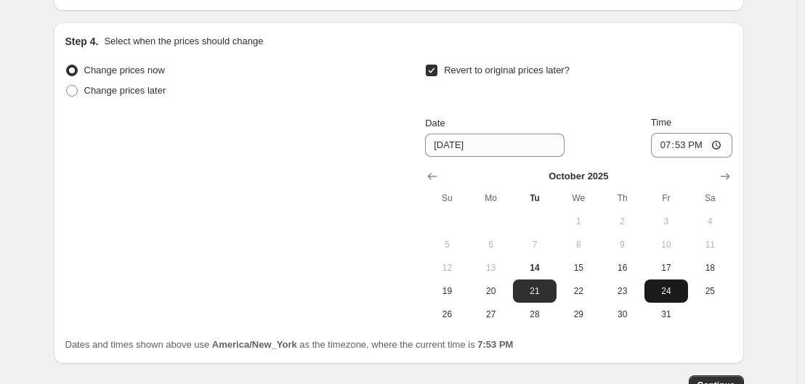
click at [672, 290] on span "24" at bounding box center [667, 292] width 32 height 12
type input "10/24/2025"
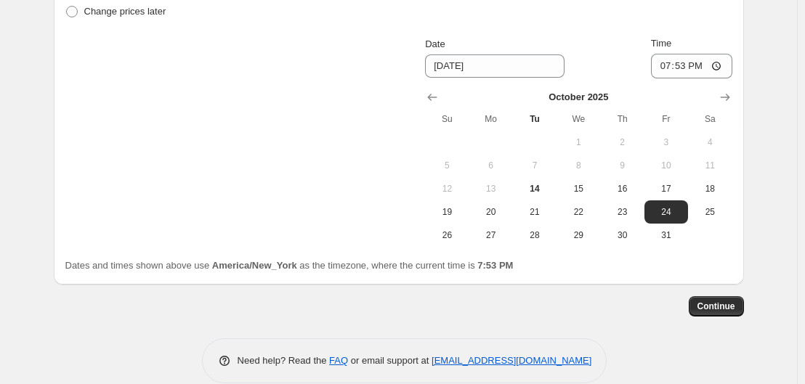
scroll to position [1533, 0]
click at [695, 66] on input "19:53" at bounding box center [691, 65] width 81 height 25
click at [667, 66] on input "19:53" at bounding box center [691, 65] width 81 height 25
click at [680, 68] on input "19:53" at bounding box center [691, 65] width 81 height 25
click at [669, 69] on input "19:53" at bounding box center [691, 65] width 81 height 25
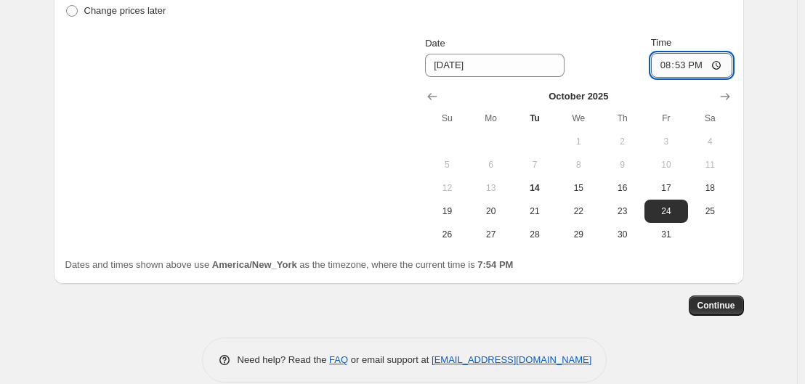
type input "20:00"
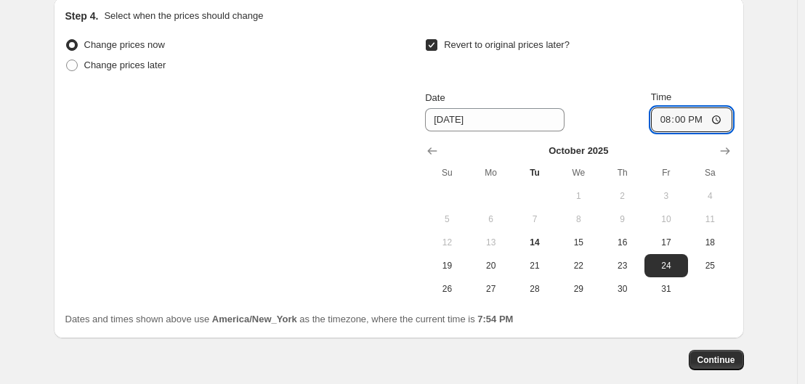
scroll to position [1478, 0]
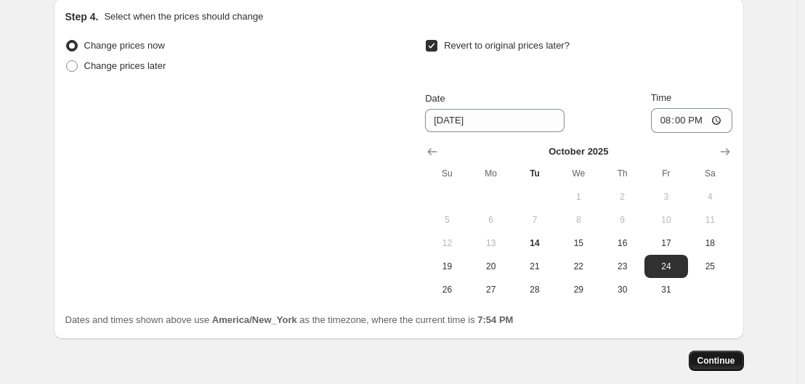
click at [712, 366] on span "Continue" at bounding box center [717, 361] width 38 height 12
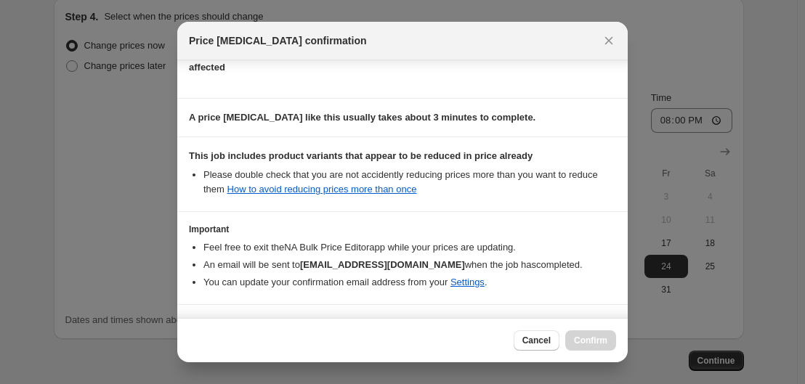
scroll to position [242, 0]
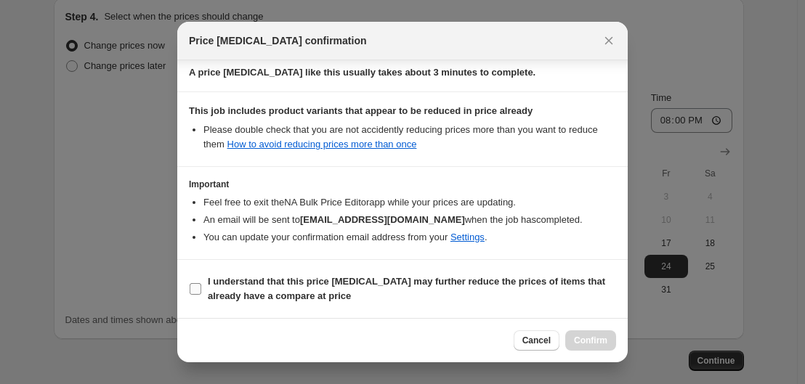
click at [204, 282] on label "I understand that this price change job may further reduce the prices of items …" at bounding box center [402, 289] width 427 height 35
click at [201, 283] on input "I understand that this price change job may further reduce the prices of items …" at bounding box center [196, 289] width 12 height 12
checkbox input "true"
click at [584, 347] on button "Confirm" at bounding box center [590, 341] width 51 height 20
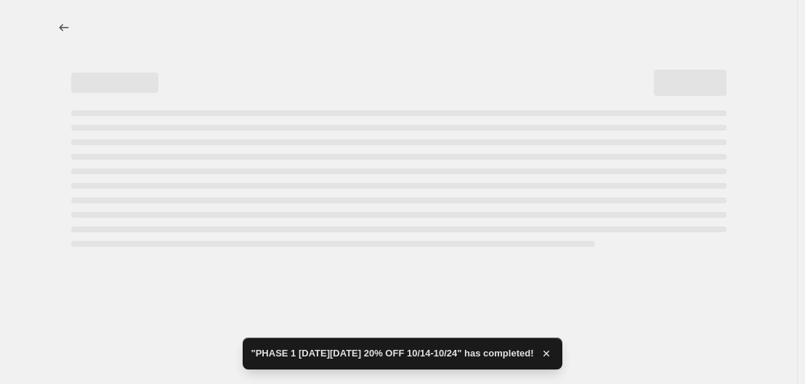
select select "percentage"
select select "product_status"
select select "inventory_quantity"
select select "not_equal"
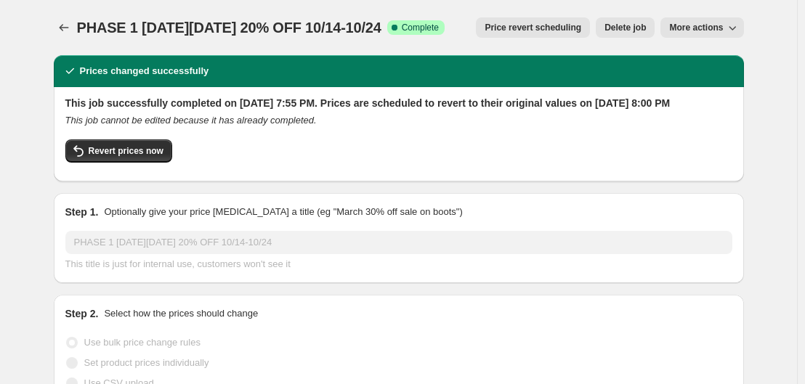
click at [707, 25] on span "More actions" at bounding box center [696, 28] width 54 height 12
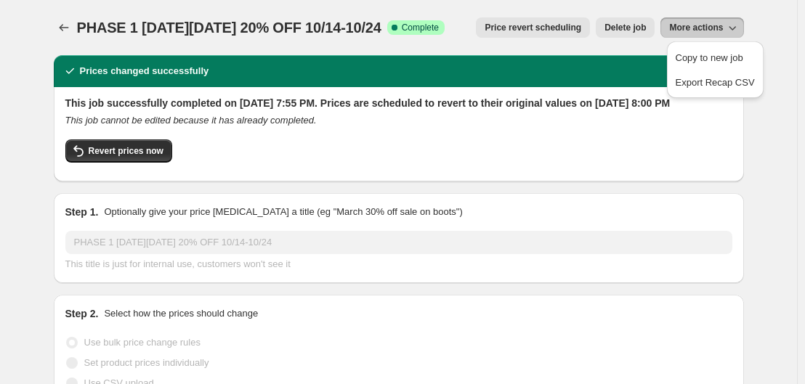
click at [704, 159] on div "Revert prices now" at bounding box center [398, 155] width 667 height 31
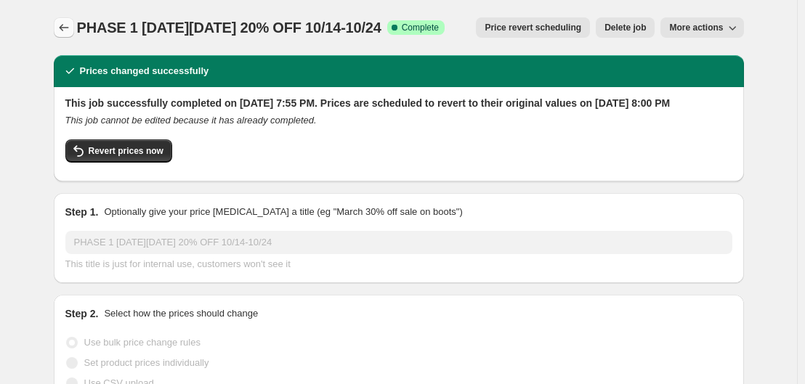
click at [68, 28] on icon "Price change jobs" at bounding box center [64, 27] width 15 height 15
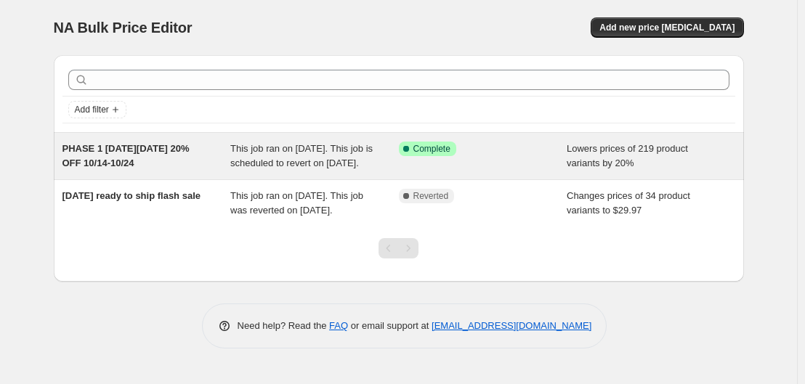
click at [636, 171] on div "Lowers prices of 219 product variants by 20%" at bounding box center [651, 156] width 169 height 29
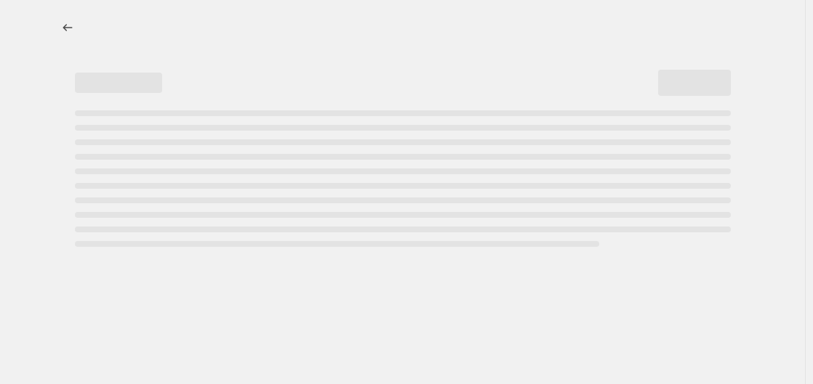
select select "percentage"
select select "product_status"
select select "inventory_quantity"
select select "not_equal"
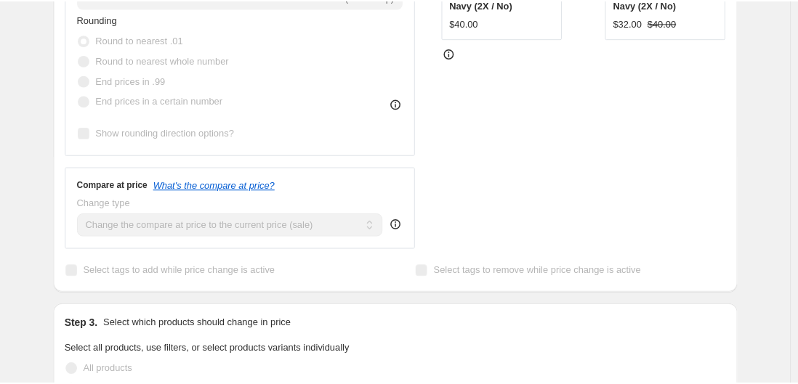
scroll to position [512, 0]
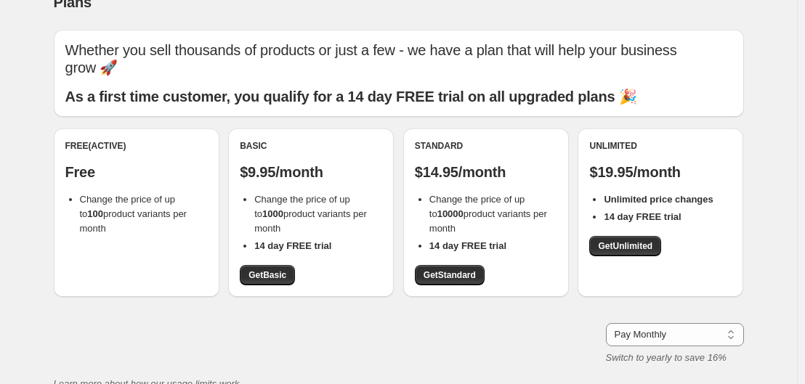
scroll to position [25, 0]
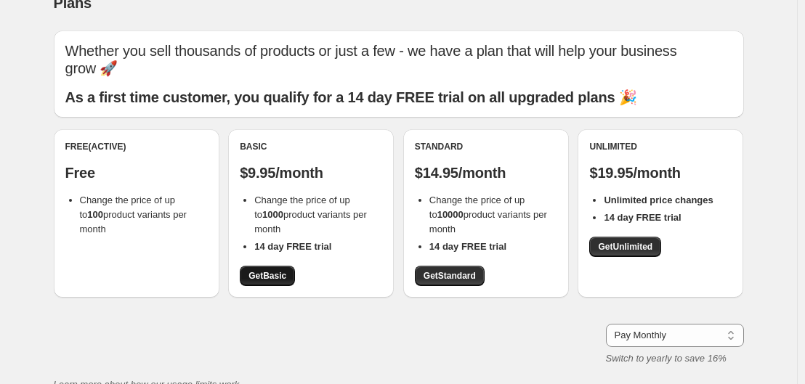
click at [291, 276] on link "Get Basic" at bounding box center [267, 276] width 55 height 20
